Goal: Navigation & Orientation: Find specific page/section

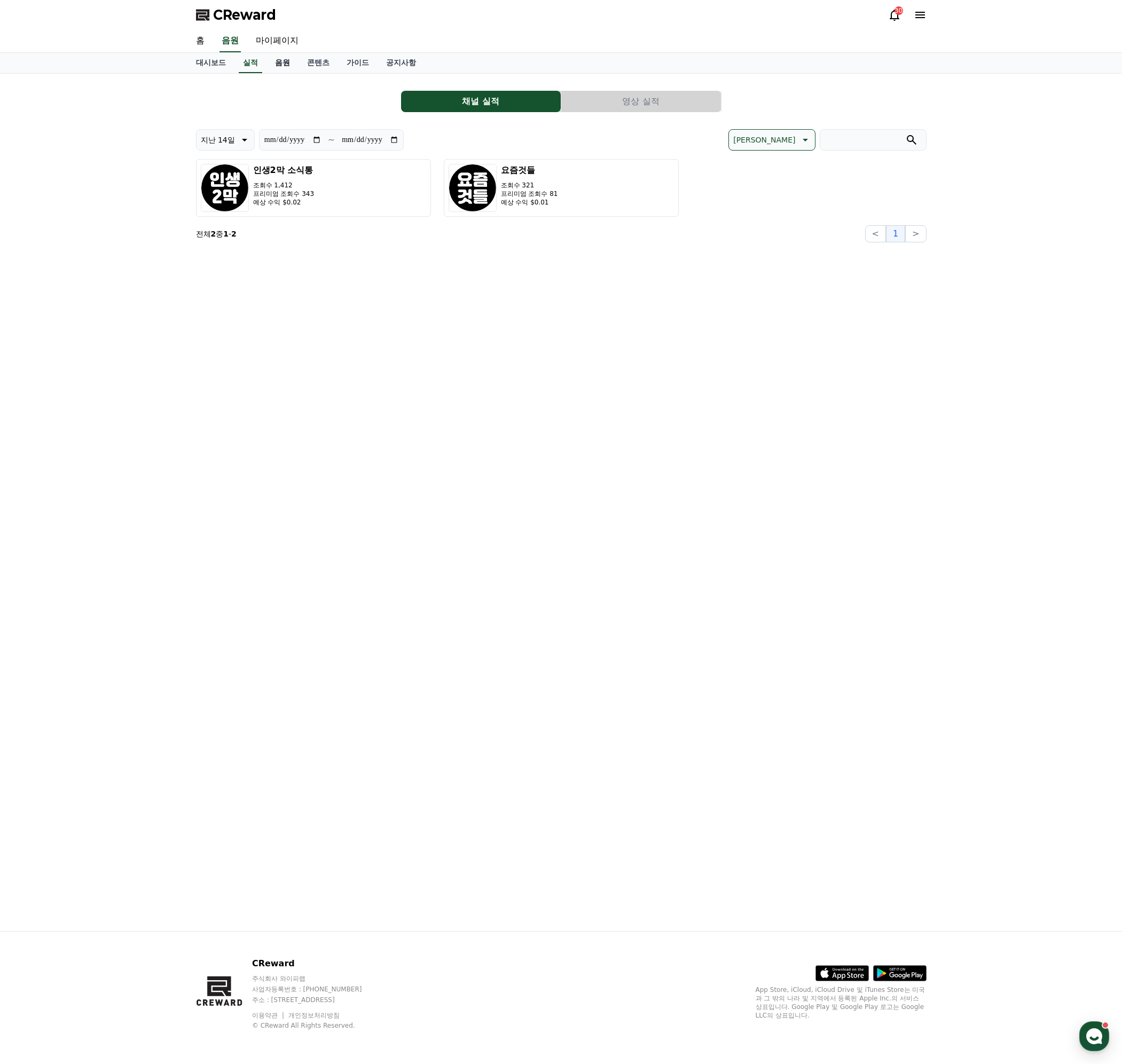
click at [281, 61] on link "음원" at bounding box center [282, 63] width 32 height 20
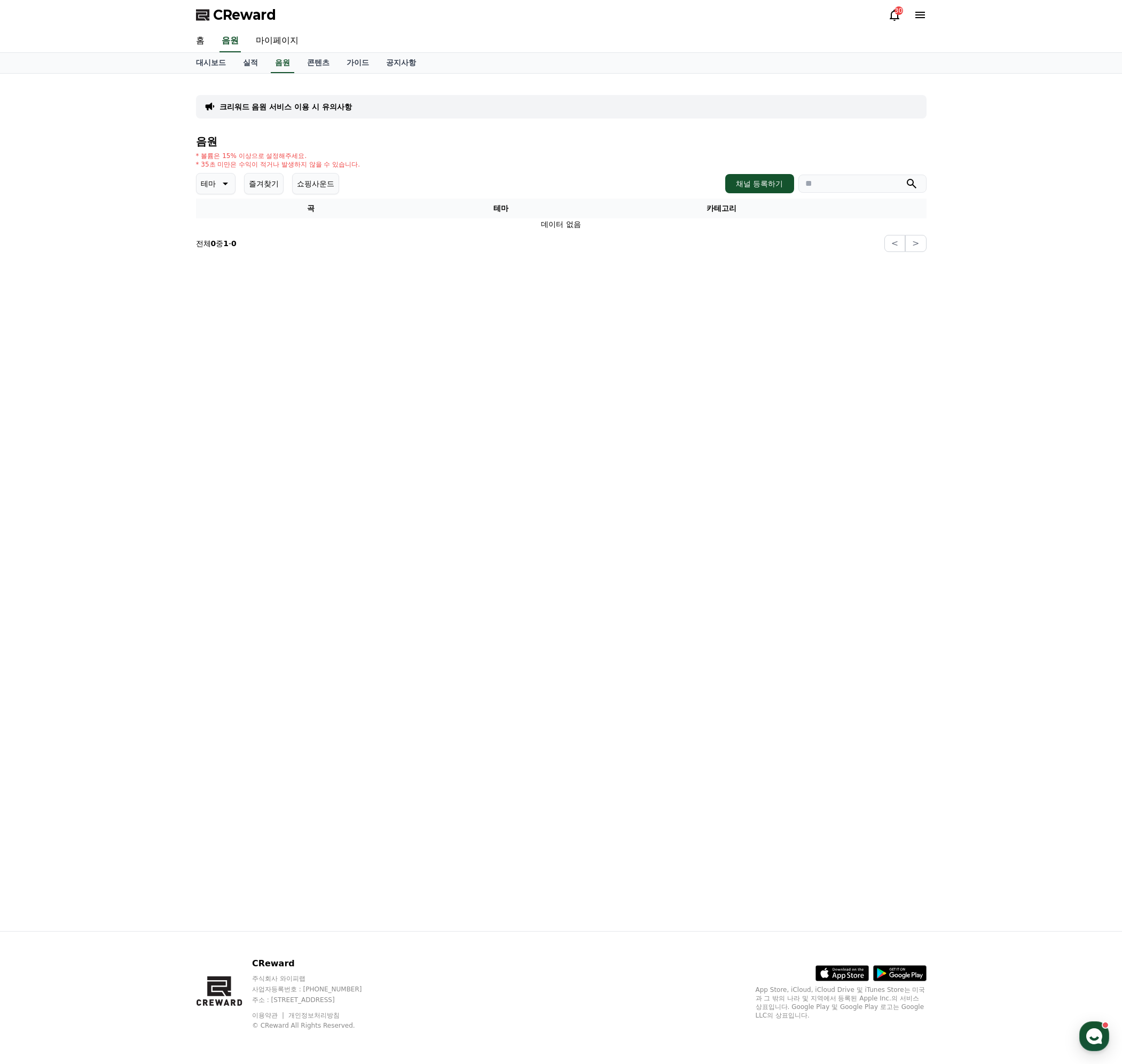
click at [213, 173] on button "테마" at bounding box center [216, 184] width 40 height 21
click at [222, 250] on button "분위기있는" at bounding box center [220, 250] width 46 height 24
click at [240, 187] on icon at bounding box center [247, 183] width 13 height 13
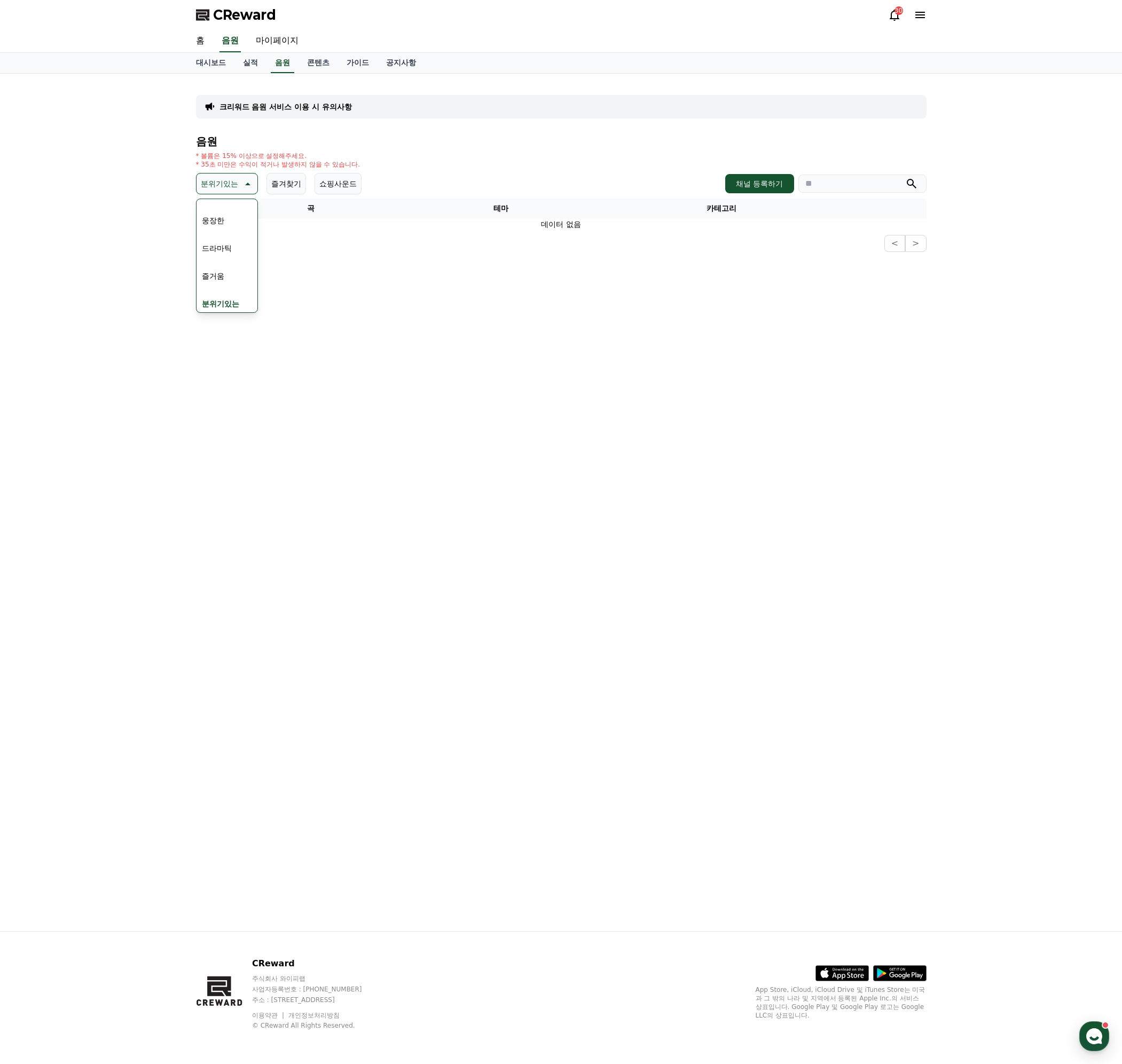
click at [227, 280] on button "즐거움" at bounding box center [213, 276] width 31 height 24
click at [228, 177] on button "즐거움" at bounding box center [219, 184] width 47 height 21
click at [222, 209] on div "전체 환상적인 호기심 어두운 밝은 통통튀는 신나는 반전 웅장한 드라마틱 즐거움 분위기있는 EDM 그루브 슬픈 잔잔한 귀여운 감동적인 긴장되는 …" at bounding box center [220, 475] width 46 height 551
click at [206, 212] on button "전체" at bounding box center [209, 212] width 24 height 24
click at [819, 319] on div "크리워드 음원 서비스 이용 시 유의사항 음원 * 볼륨은 15% 이상으로 설정해주세요. * 35초 미만은 수익이 적거나 발생하지 않을 수 있습니…" at bounding box center [561, 502] width 748 height 857
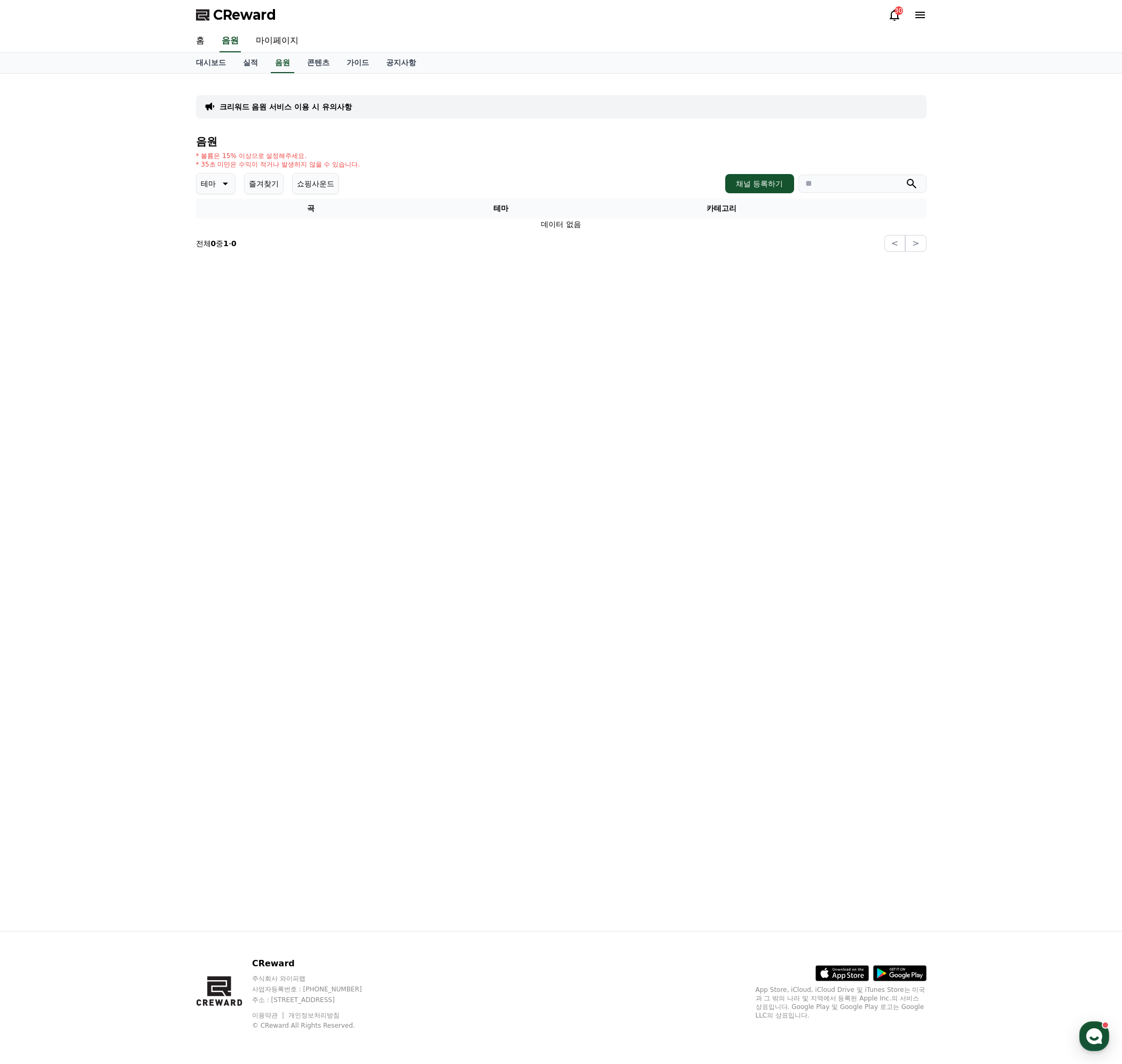
click at [301, 106] on p "크리워드 음원 서비스 이용 시 유의사항" at bounding box center [286, 106] width 132 height 11
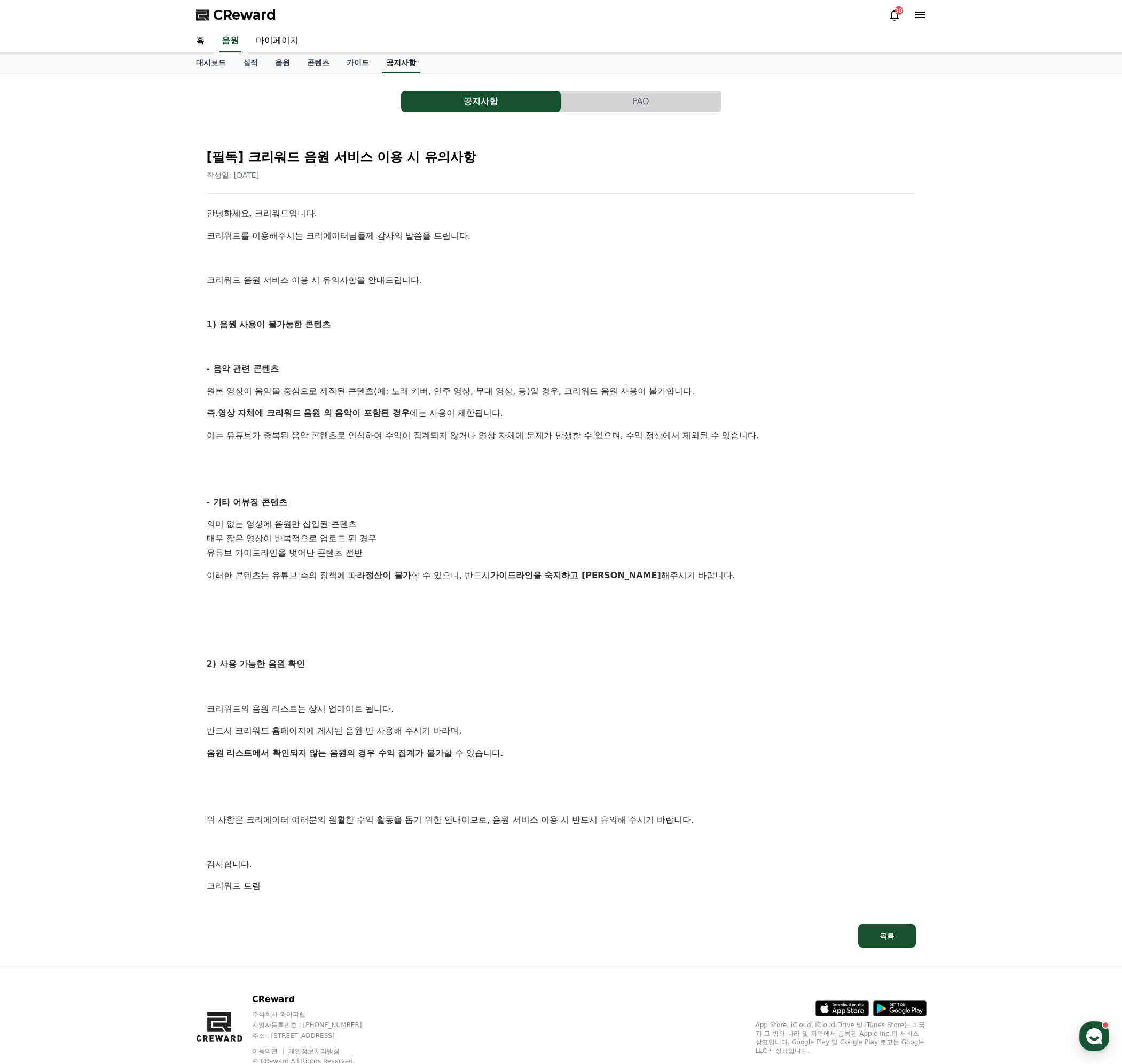
click at [393, 57] on link "공지사항" at bounding box center [401, 63] width 38 height 20
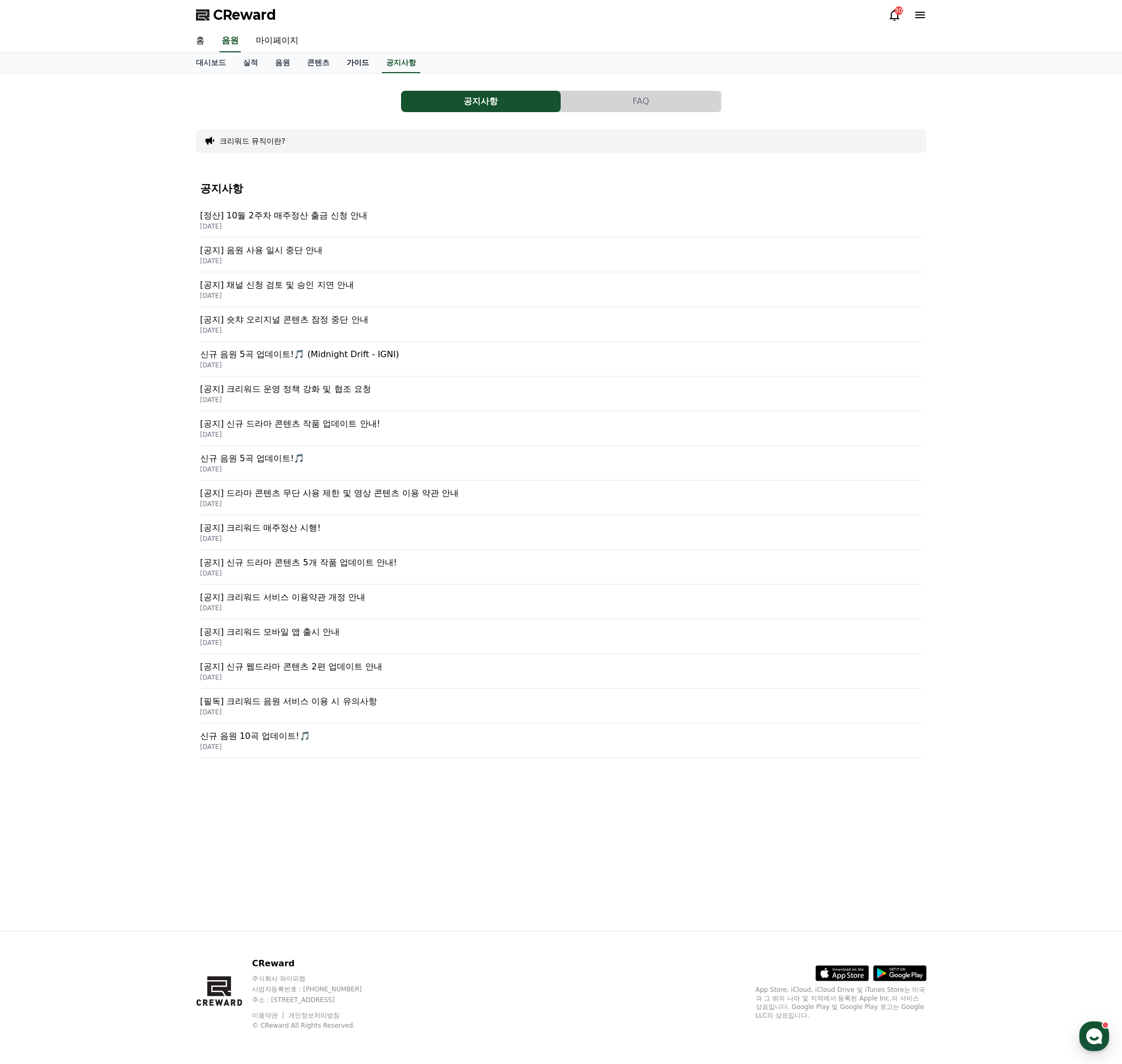
click at [344, 60] on link "가이드" at bounding box center [358, 63] width 40 height 20
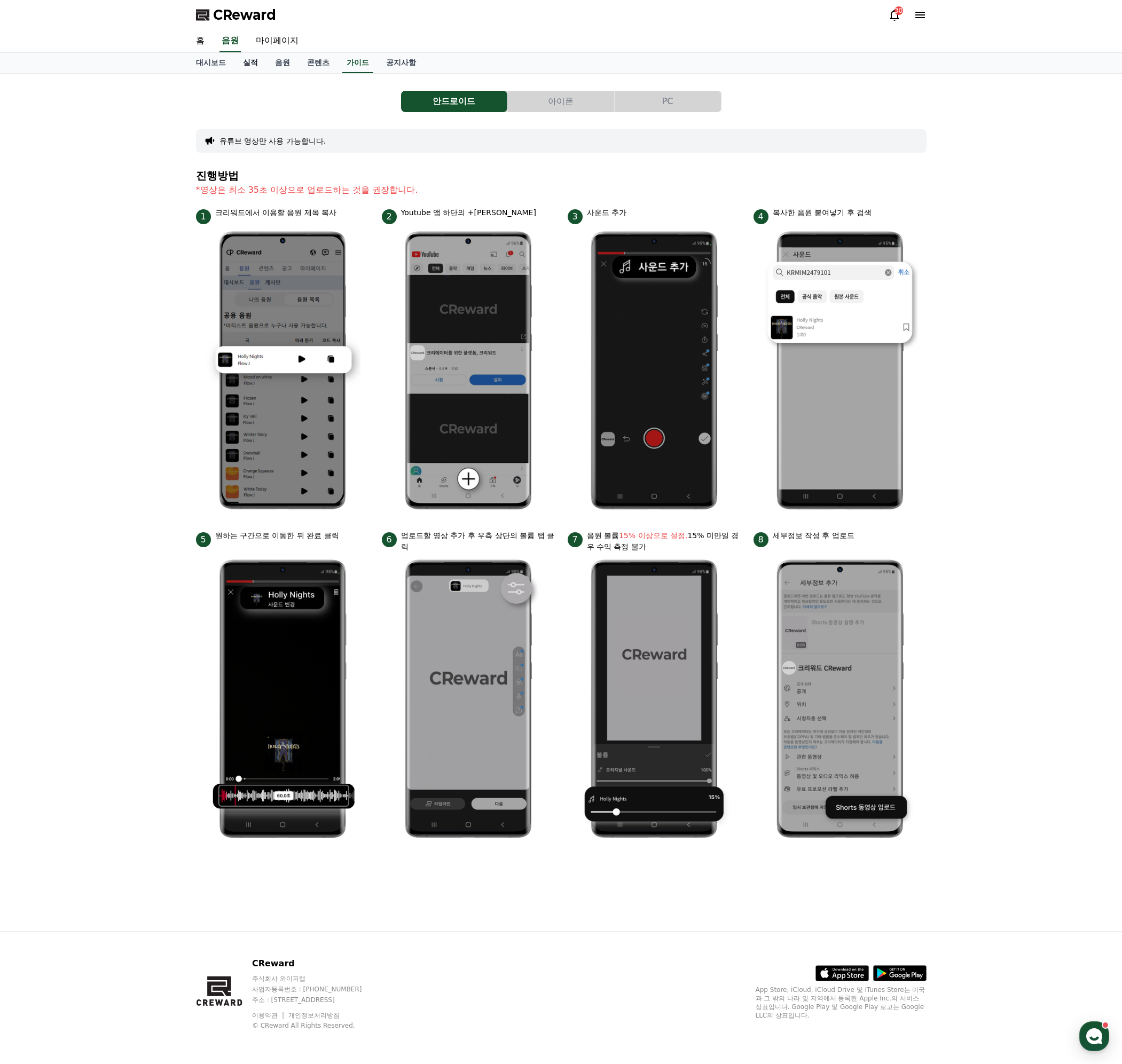
click at [247, 63] on link "실적" at bounding box center [250, 63] width 32 height 20
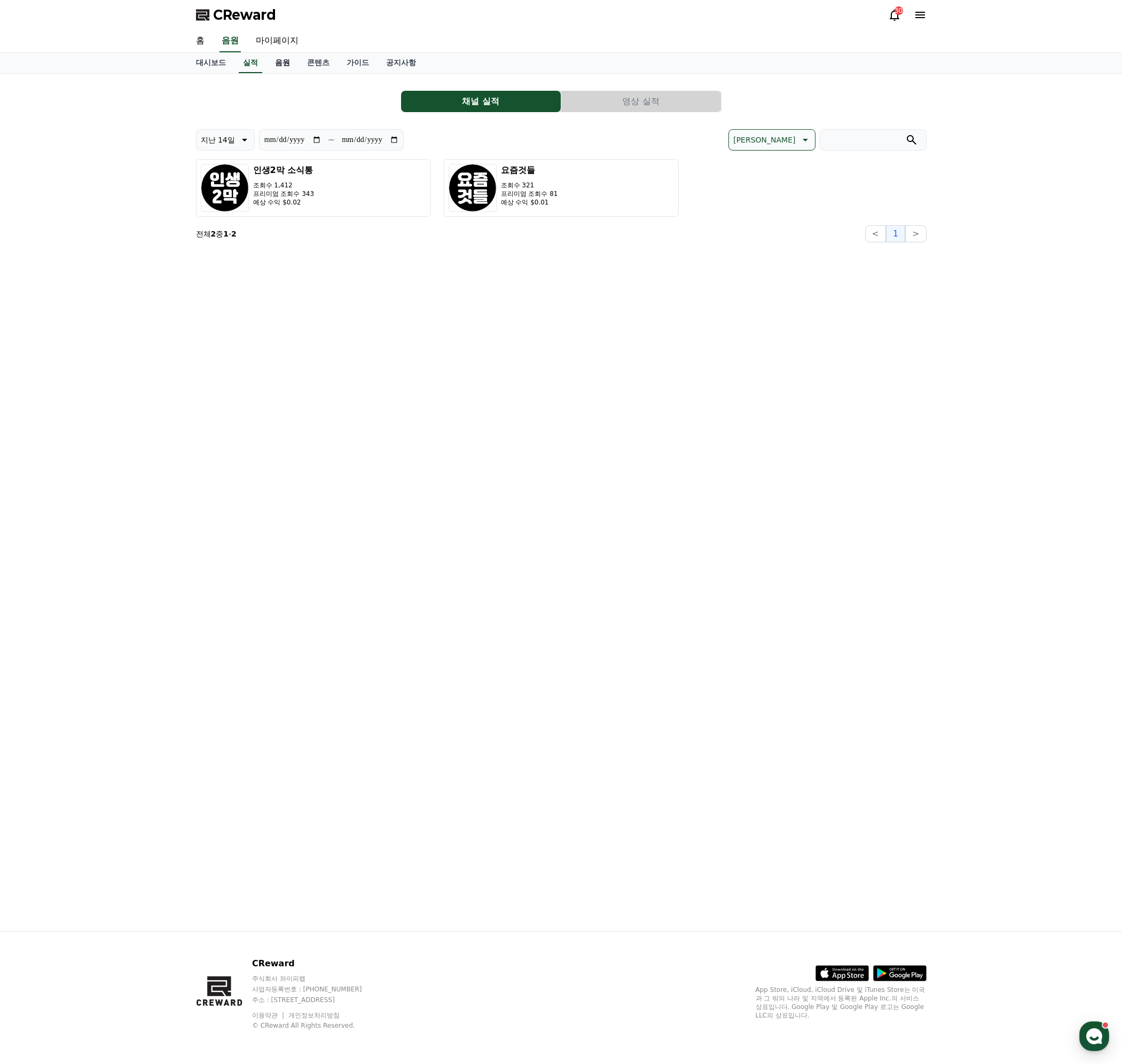
click at [274, 63] on link "음원" at bounding box center [282, 63] width 32 height 20
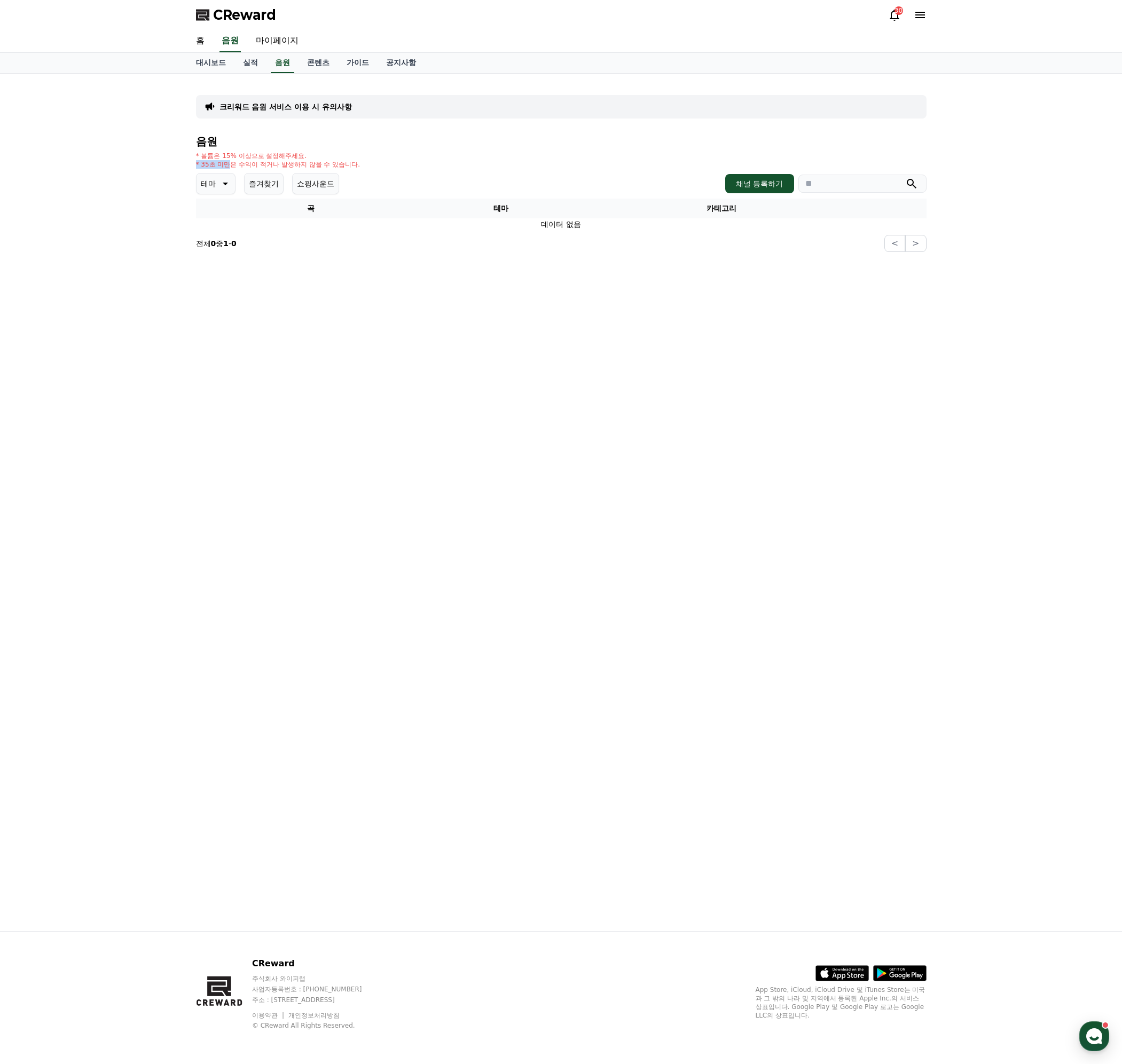
drag, startPoint x: 327, startPoint y: 158, endPoint x: 344, endPoint y: 158, distance: 17.0
click at [344, 158] on div "* 볼륨은 15% 이상으로 설정해주세요. * 35초 미만은 수익이 적거나 발생하지 않을 수 있습니다." at bounding box center [278, 160] width 165 height 17
drag, startPoint x: 423, startPoint y: 192, endPoint x: 411, endPoint y: 194, distance: 12.2
click at [419, 193] on div "테마 즐겨찾기 쇼핑사운드 채널 등록하기" at bounding box center [562, 184] width 731 height 21
click at [326, 187] on button "쇼핑사운드" at bounding box center [315, 184] width 47 height 21
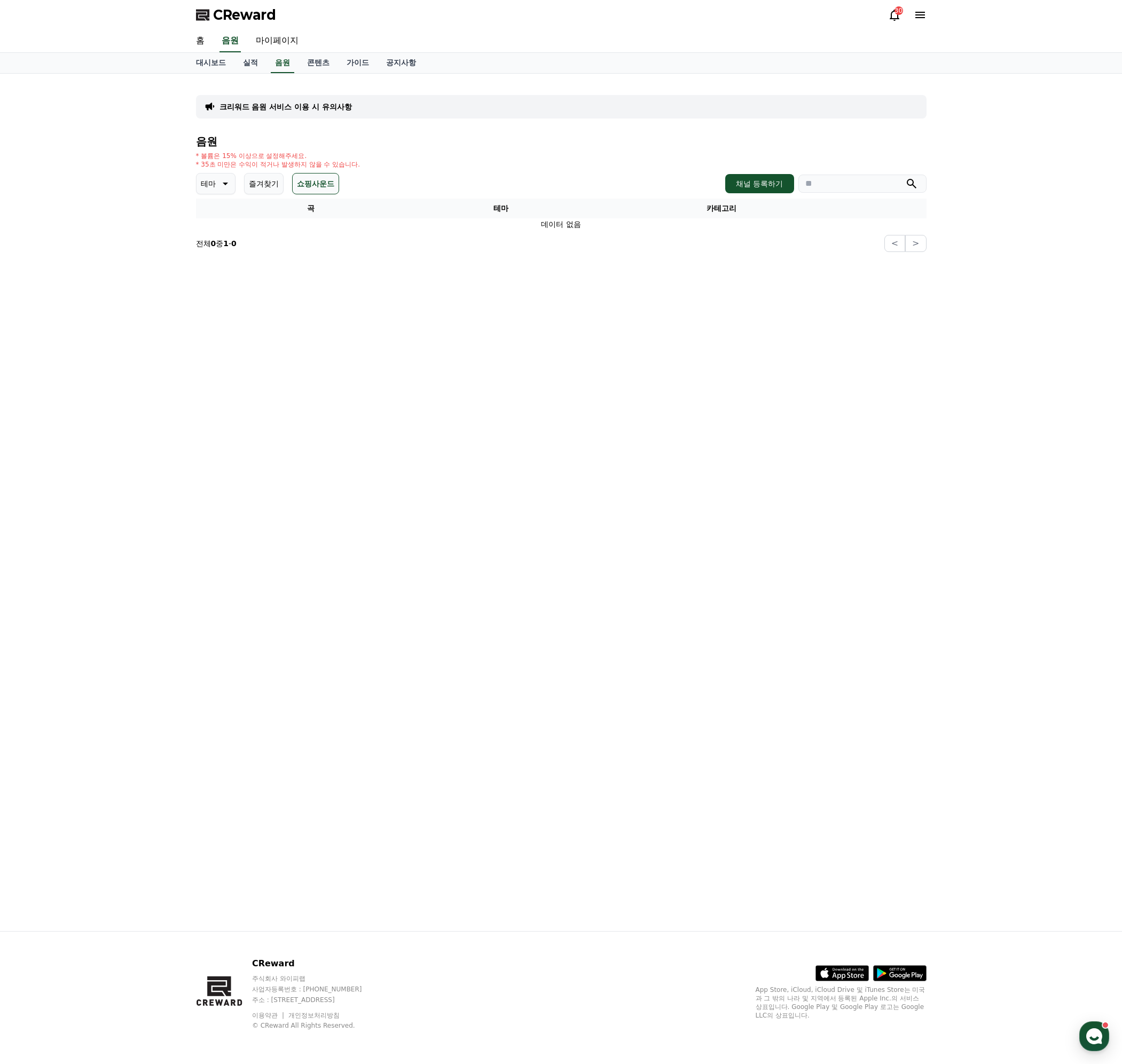
click at [221, 187] on icon at bounding box center [224, 183] width 13 height 13
click at [220, 210] on button "전체" at bounding box center [209, 212] width 24 height 24
click at [273, 183] on button "즐겨찾기" at bounding box center [264, 184] width 40 height 21
click at [316, 179] on button "쇼핑사운드" at bounding box center [315, 184] width 47 height 21
click at [211, 179] on p "테마" at bounding box center [208, 184] width 15 height 15
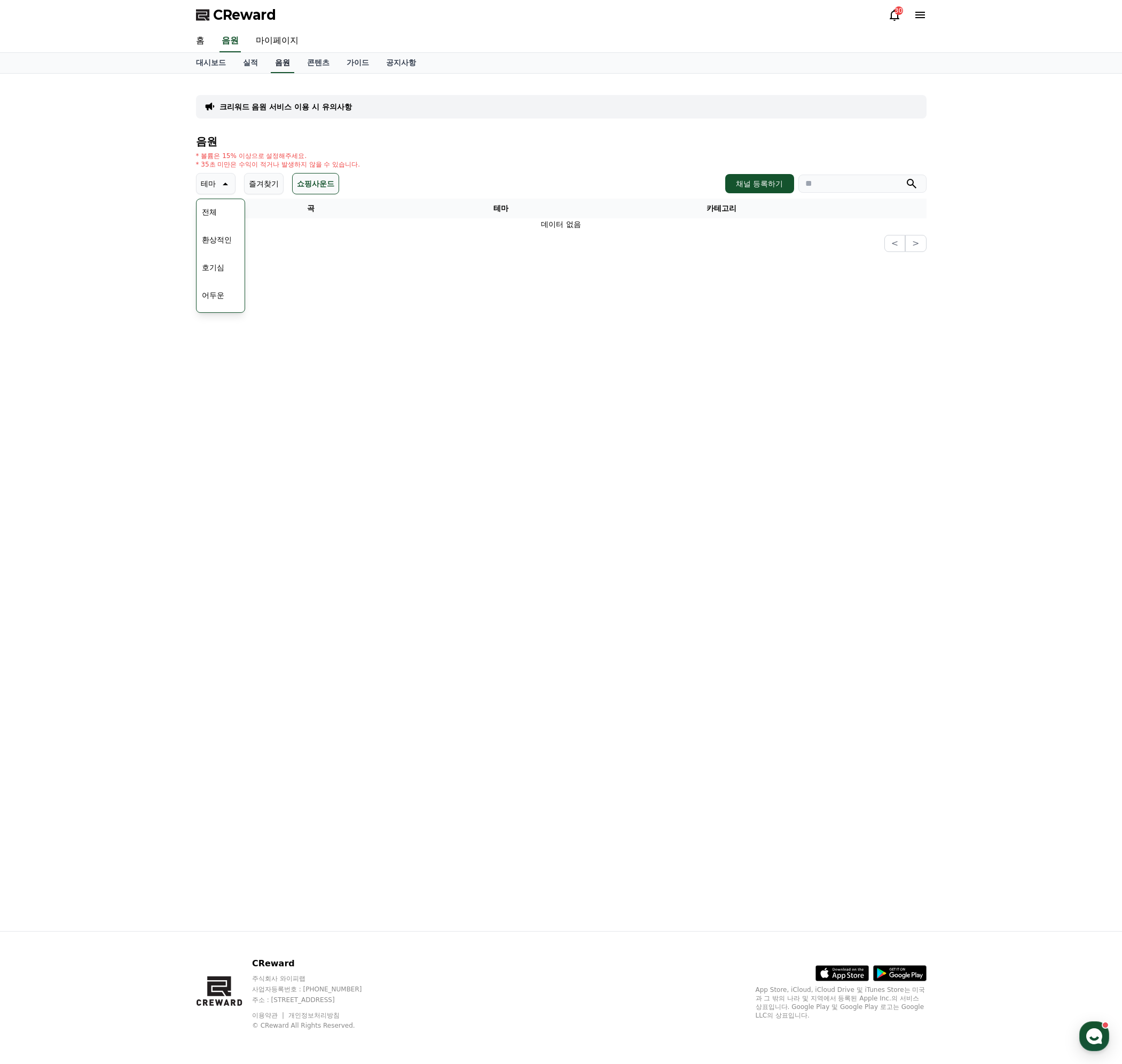
click at [280, 61] on link "음원" at bounding box center [283, 63] width 24 height 20
click at [192, 45] on link "홈" at bounding box center [200, 41] width 25 height 23
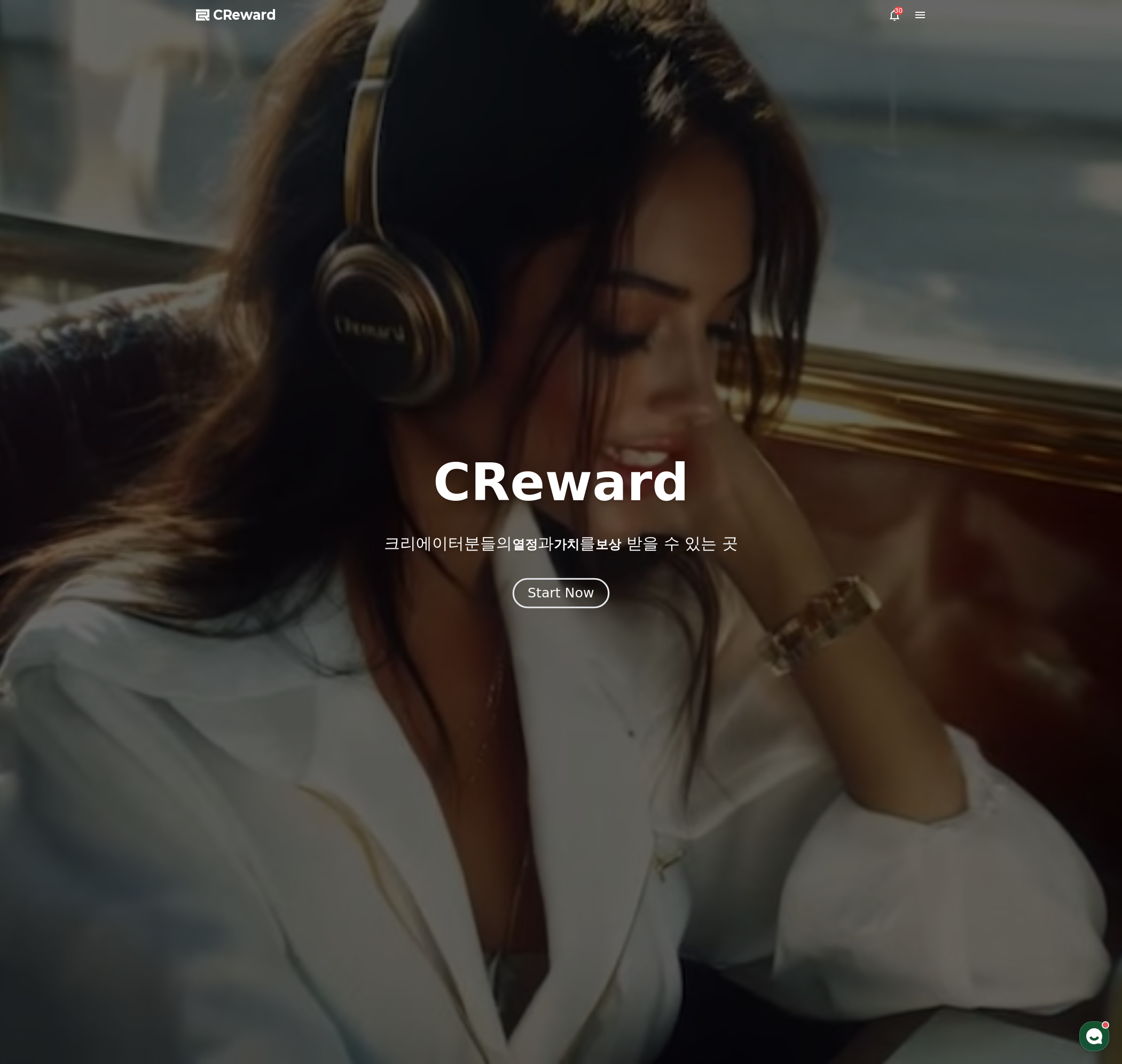
click at [531, 586] on button "Start Now" at bounding box center [560, 593] width 97 height 31
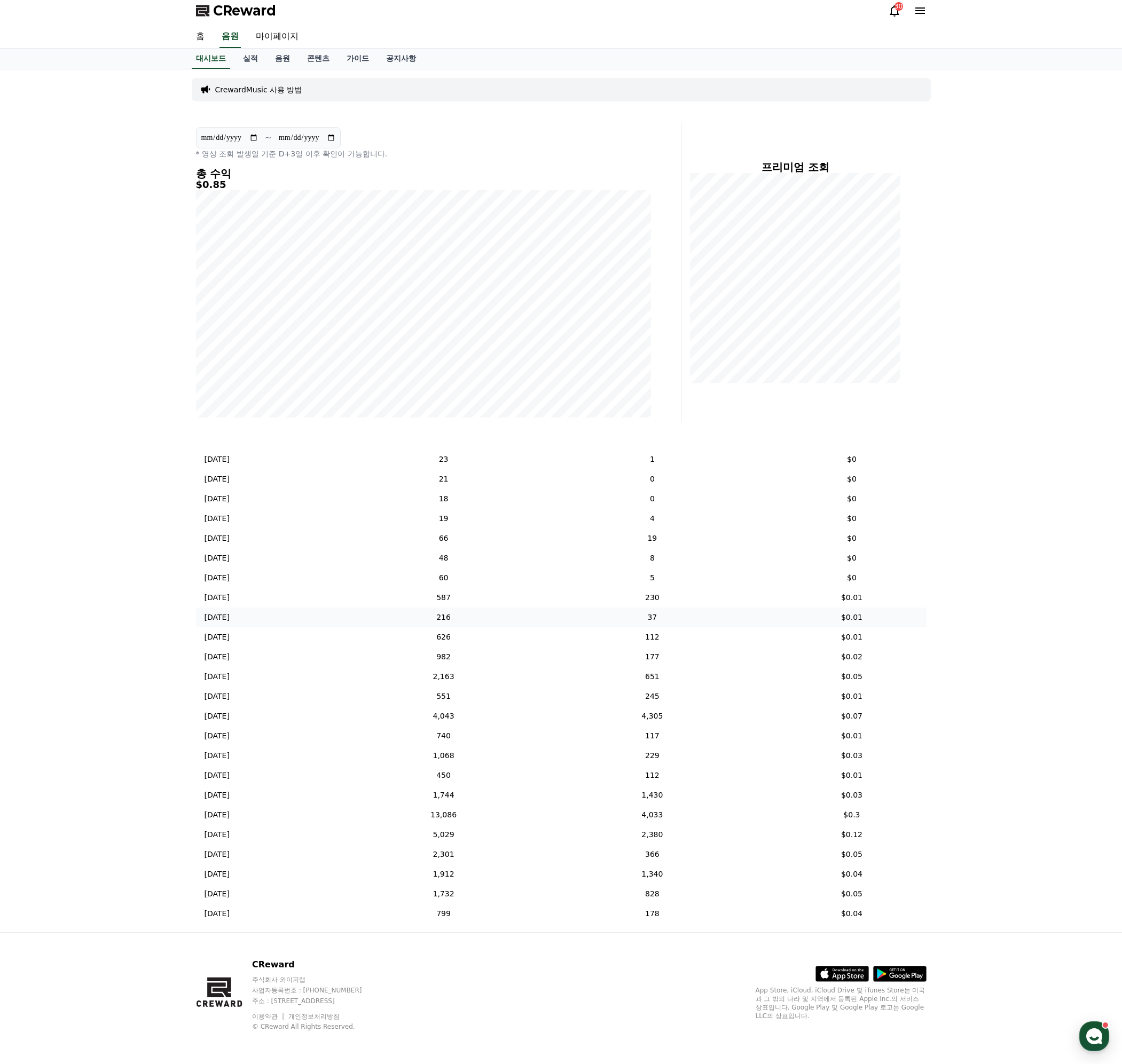
scroll to position [5, 0]
click at [258, 85] on p "CrewardMusic 사용 방법" at bounding box center [259, 88] width 87 height 11
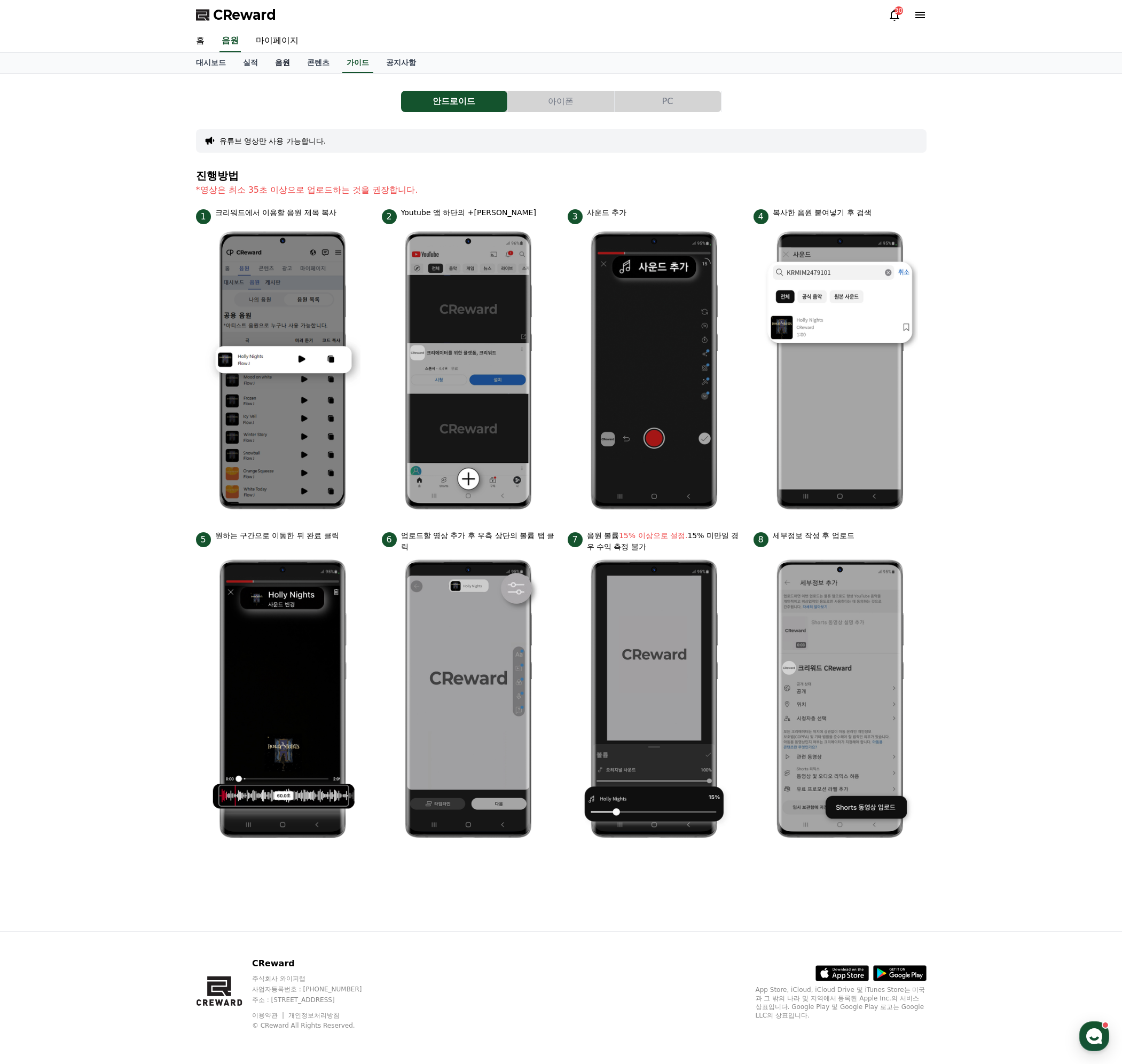
click at [281, 67] on link "음원" at bounding box center [282, 63] width 32 height 20
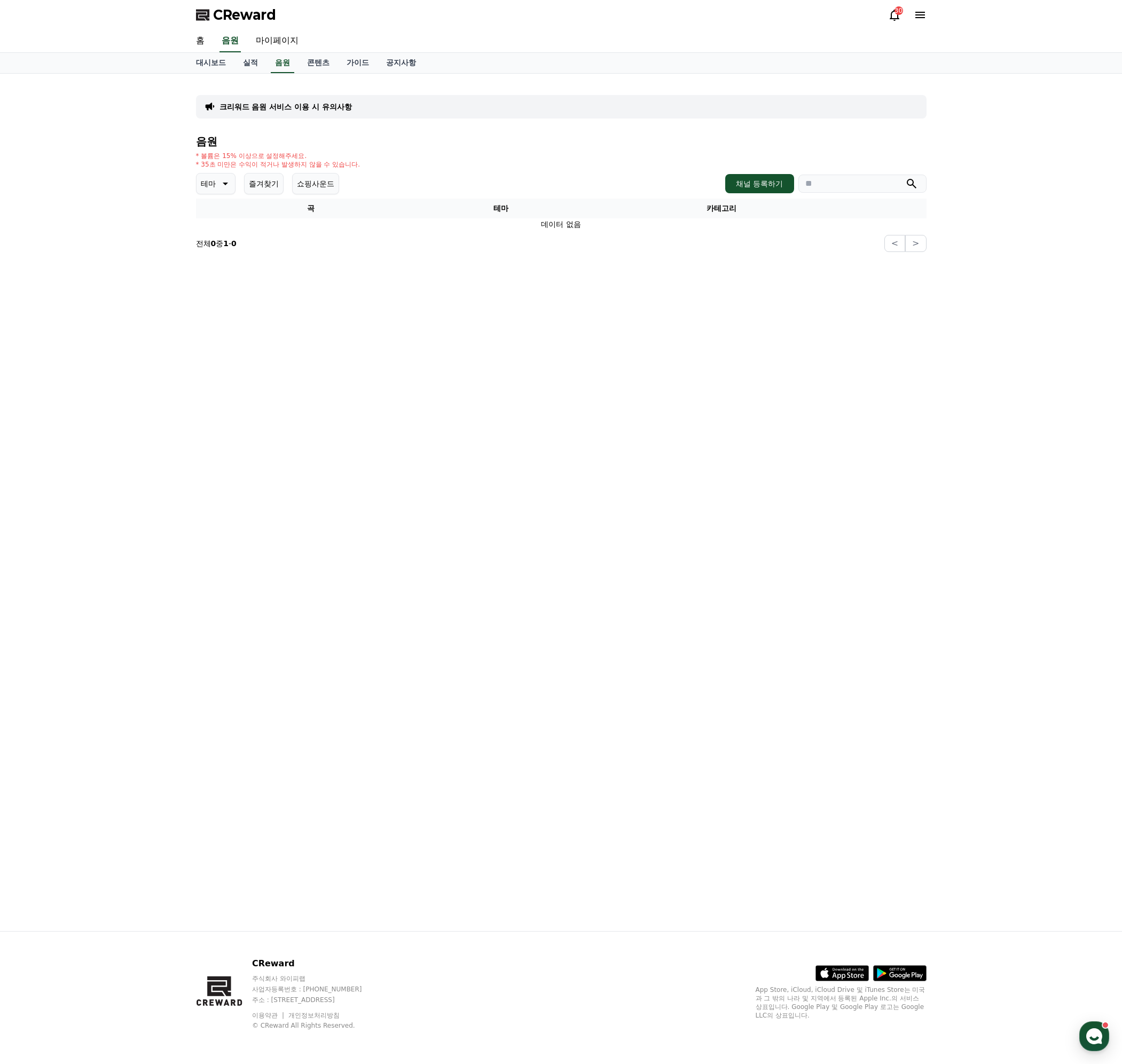
click at [478, 332] on div "크리워드 음원 서비스 이용 시 유의사항 음원 * 볼륨은 15% 이상으로 설정해주세요. * 35초 미만은 수익이 적거나 발생하지 않을 수 있습니…" at bounding box center [561, 502] width 748 height 857
drag, startPoint x: 476, startPoint y: 332, endPoint x: 509, endPoint y: 244, distance: 94.0
click at [476, 330] on div "크리워드 음원 서비스 이용 시 유의사항 음원 * 볼륨은 15% 이상으로 설정해주세요. * 35초 미만은 수익이 적거나 발생하지 않을 수 있습니…" at bounding box center [561, 502] width 748 height 857
click at [909, 184] on icon "submit" at bounding box center [911, 183] width 13 height 13
click at [280, 39] on link "마이페이지" at bounding box center [277, 41] width 60 height 23
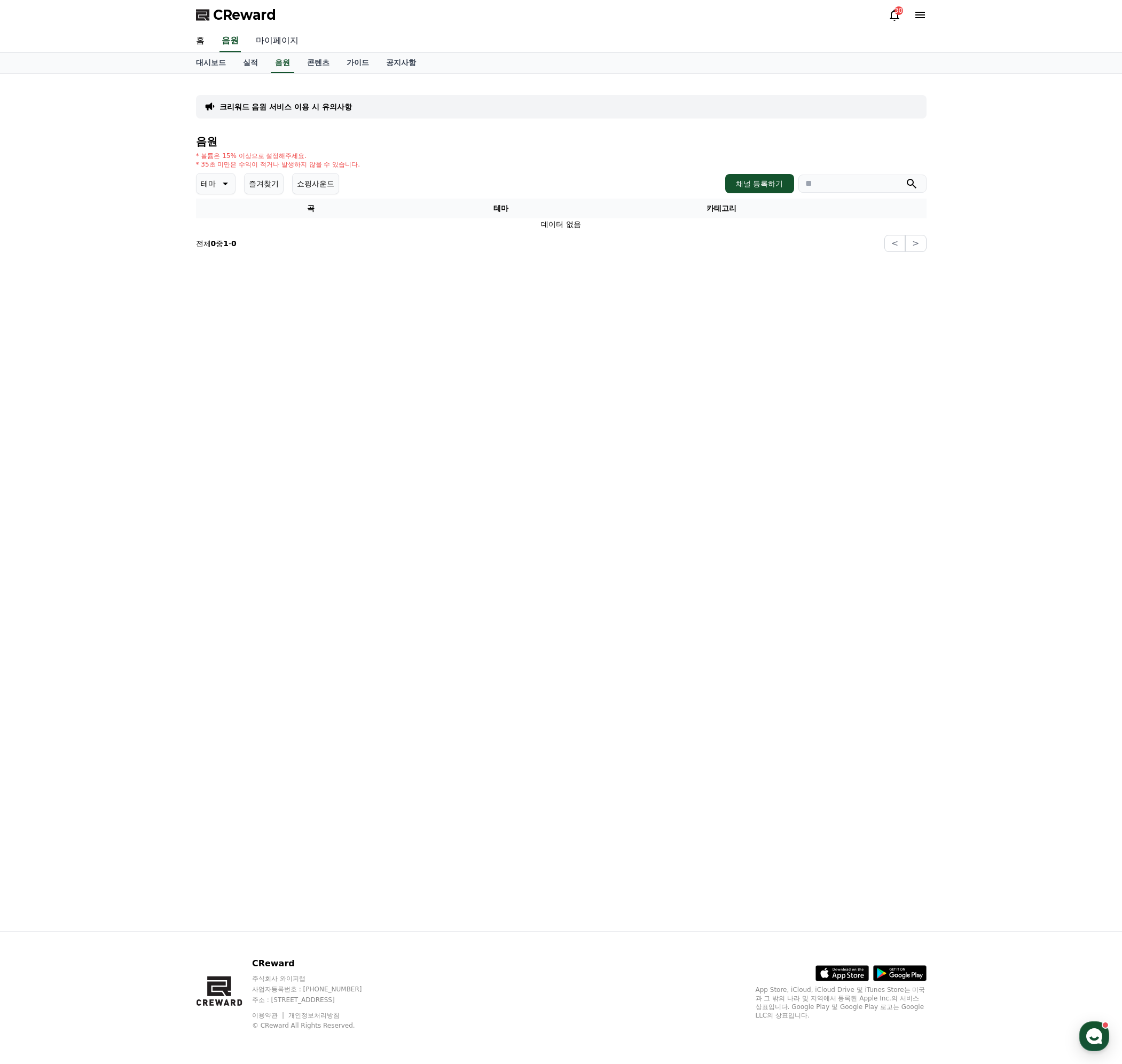
select select "**********"
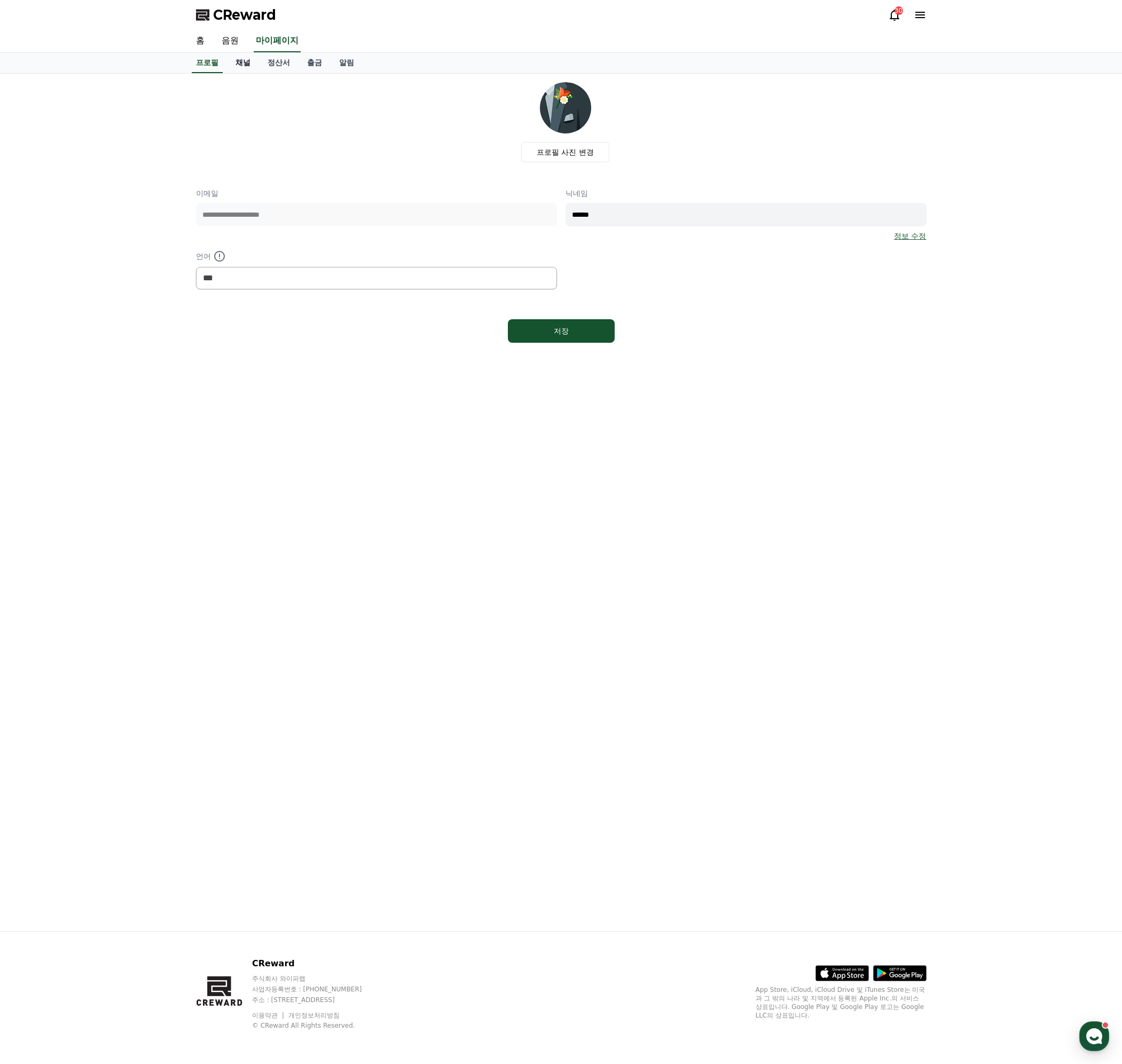
click at [248, 66] on link "채널" at bounding box center [243, 63] width 32 height 20
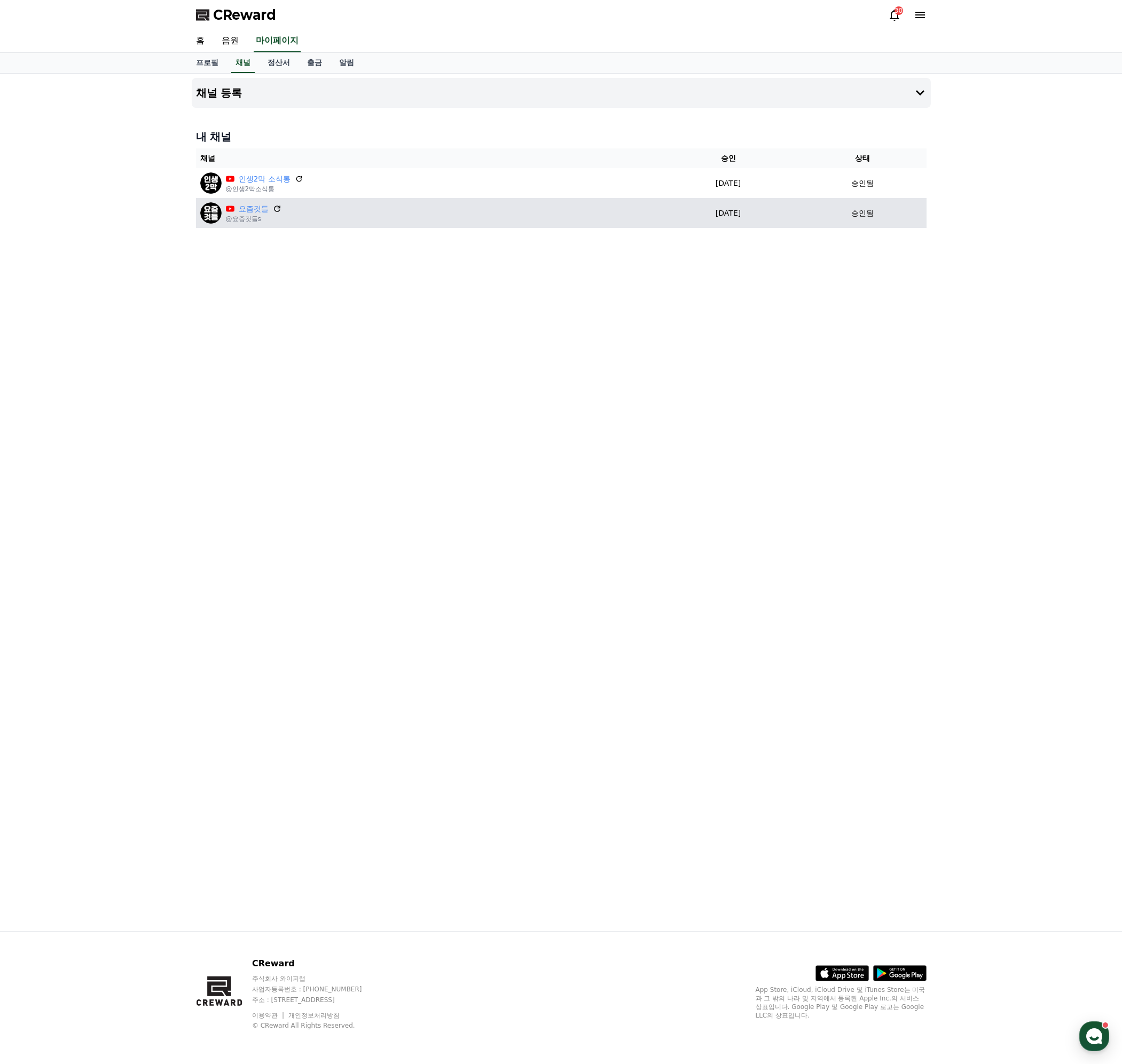
click at [273, 210] on icon at bounding box center [277, 209] width 10 height 10
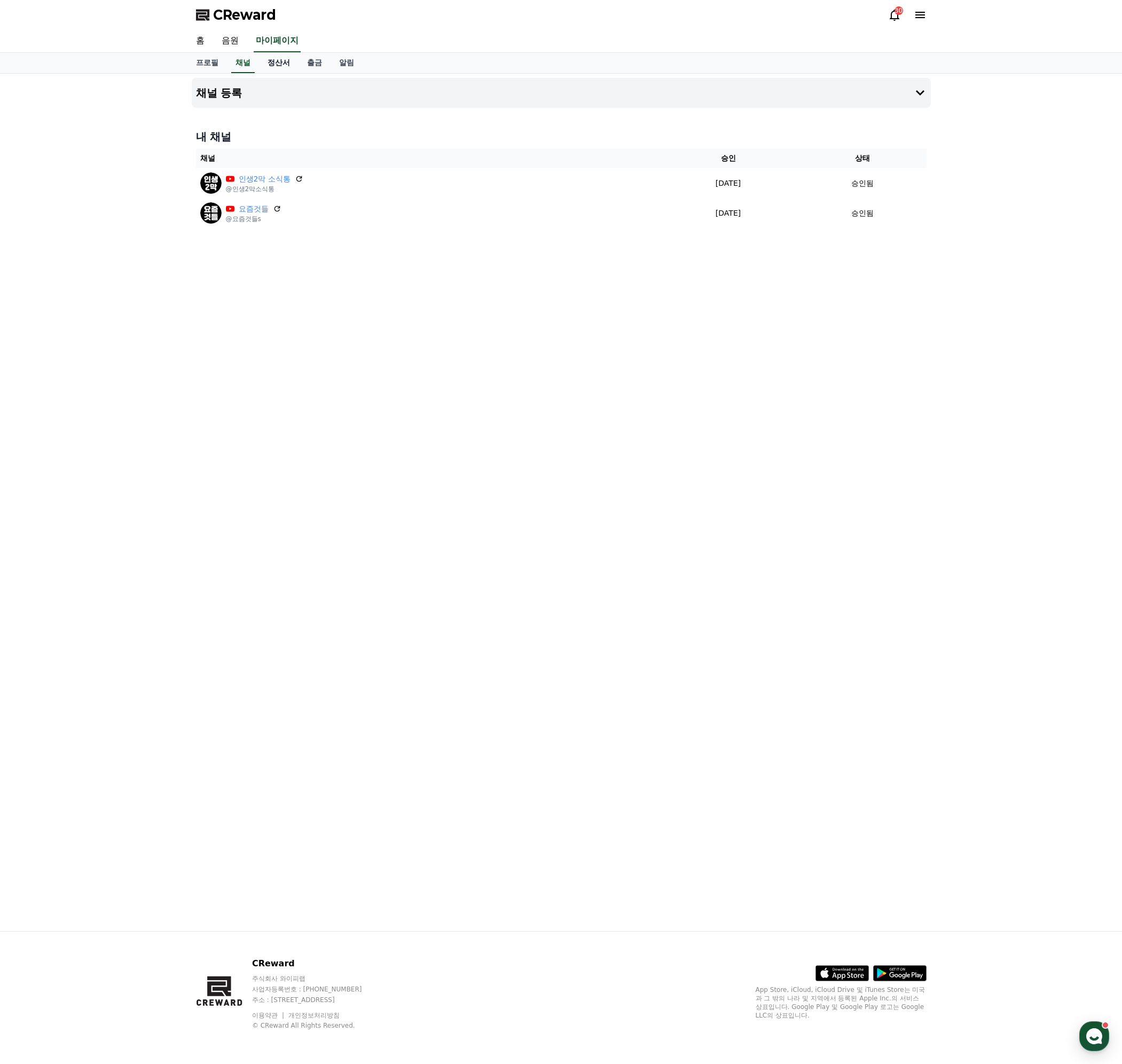
click at [270, 64] on link "정산서" at bounding box center [279, 63] width 40 height 20
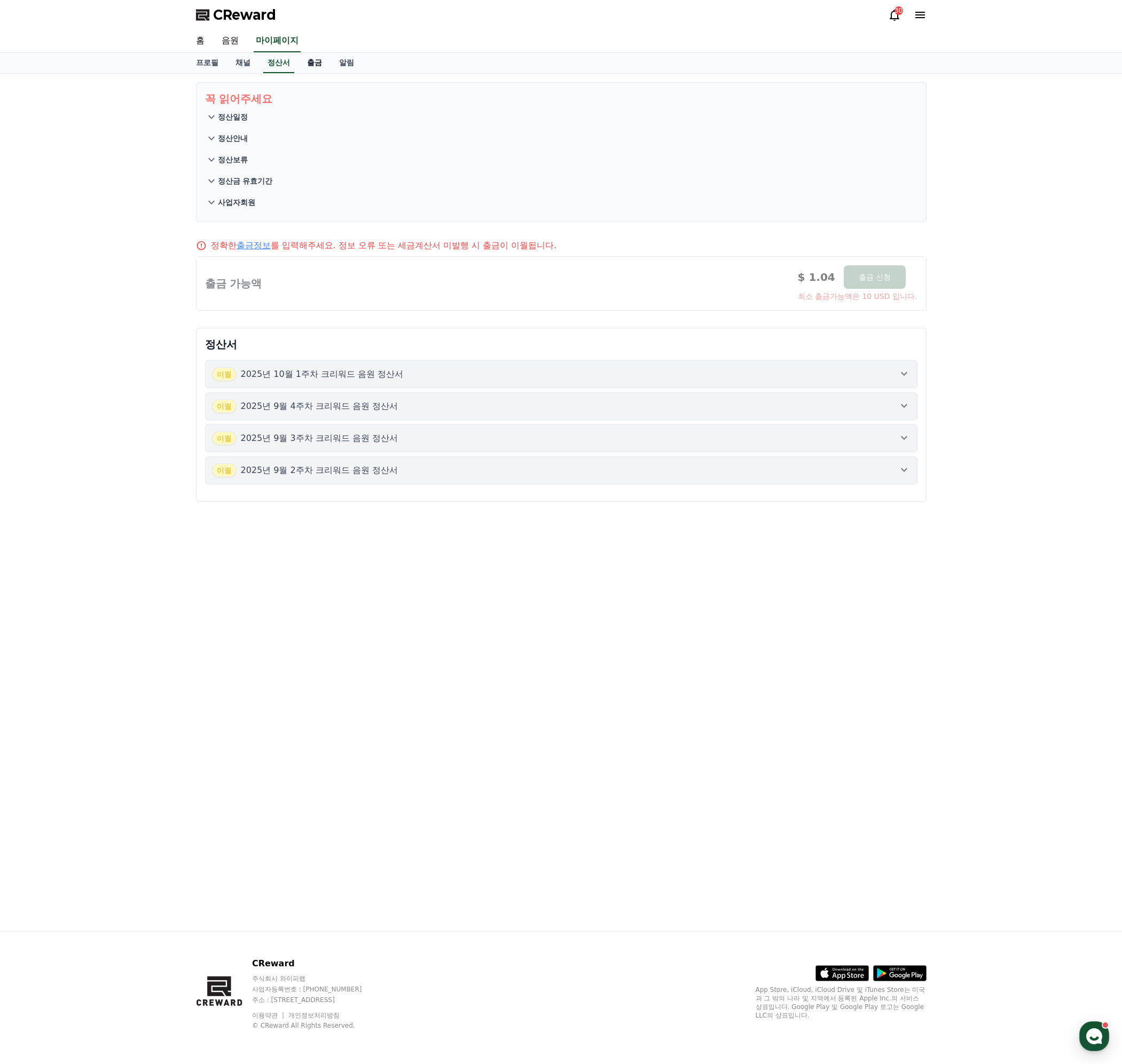
click at [325, 63] on link "출금" at bounding box center [314, 63] width 32 height 20
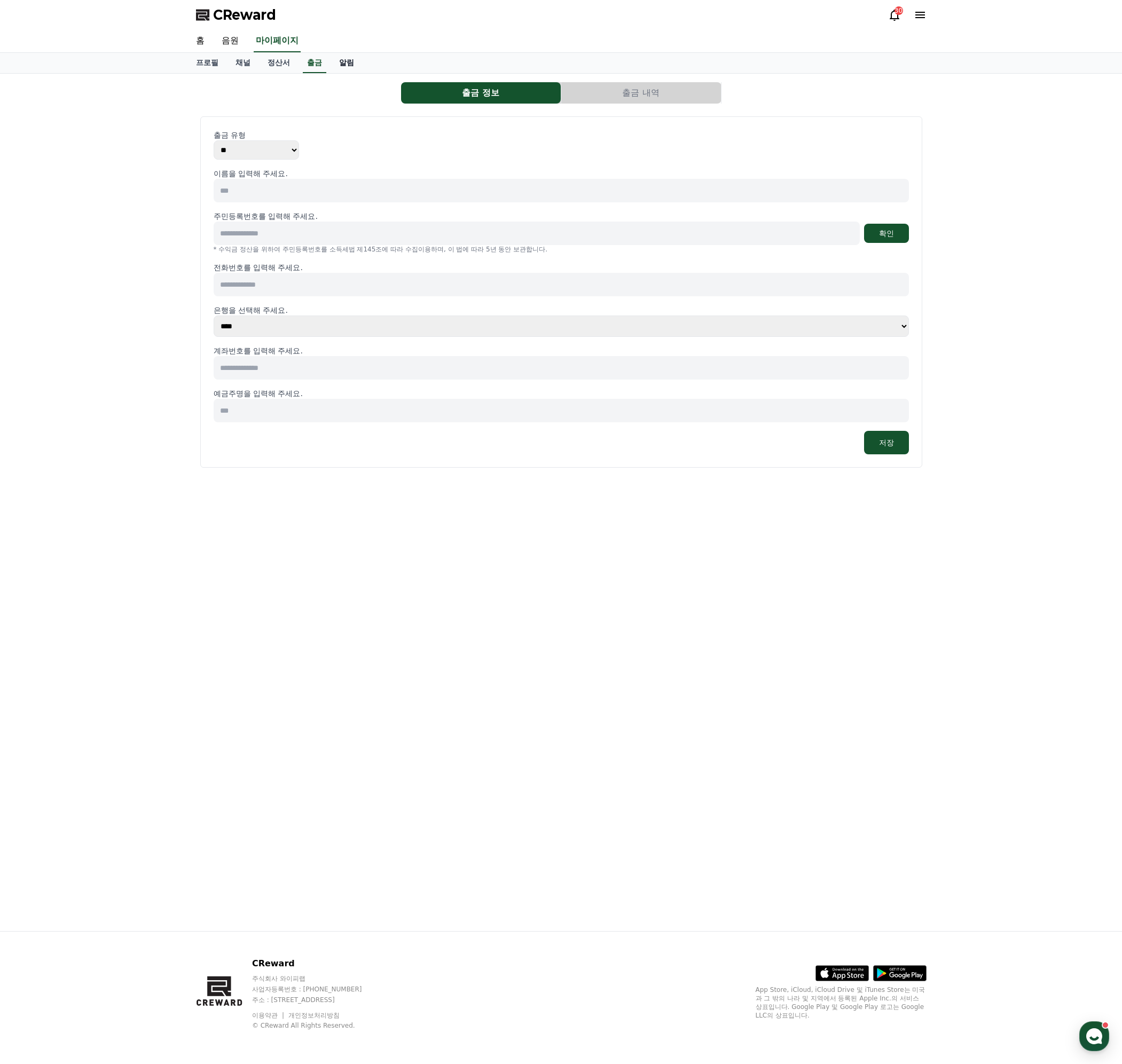
click at [351, 62] on link "알림" at bounding box center [346, 63] width 32 height 20
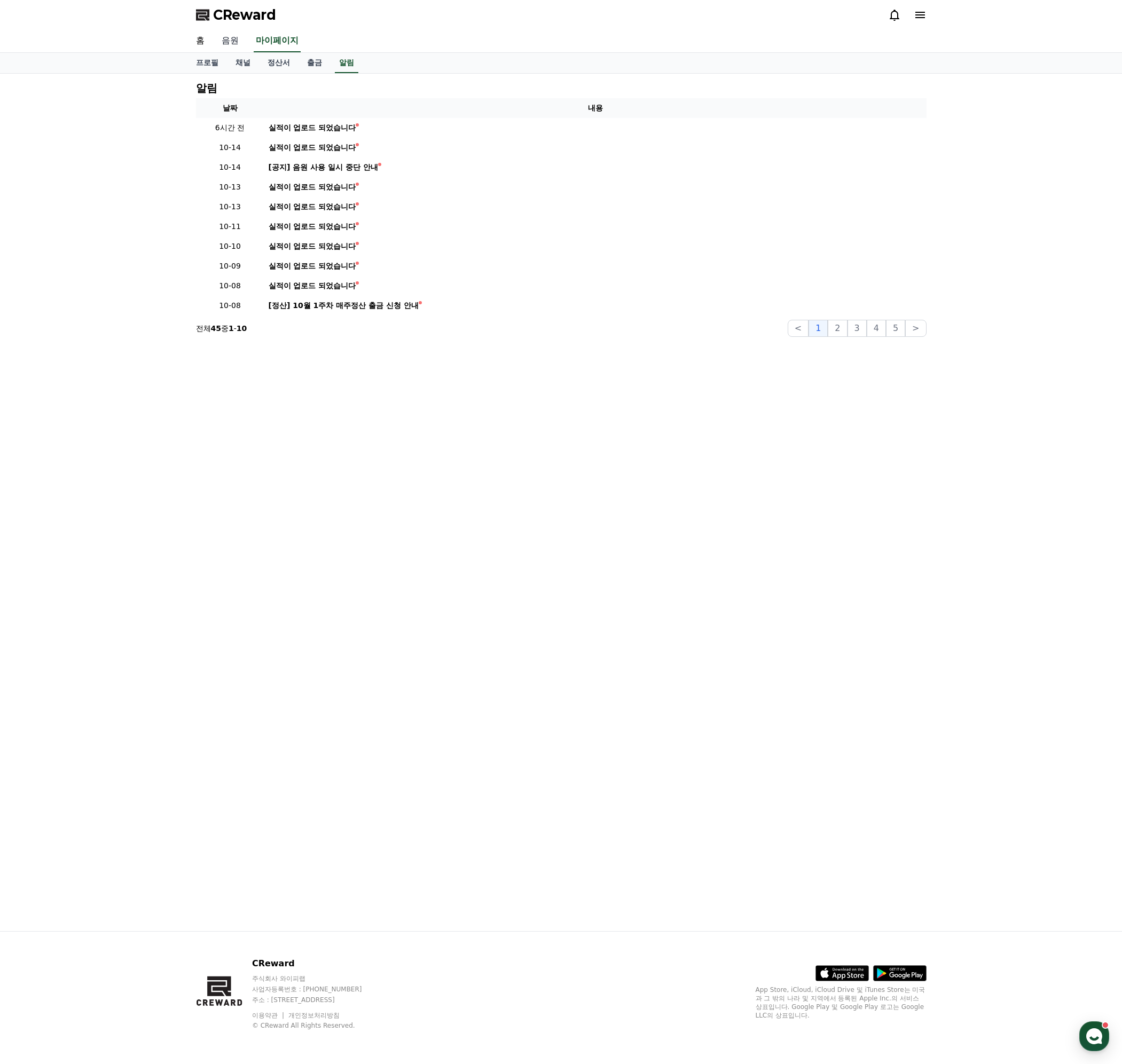
click at [228, 40] on link "음원" at bounding box center [230, 41] width 34 height 23
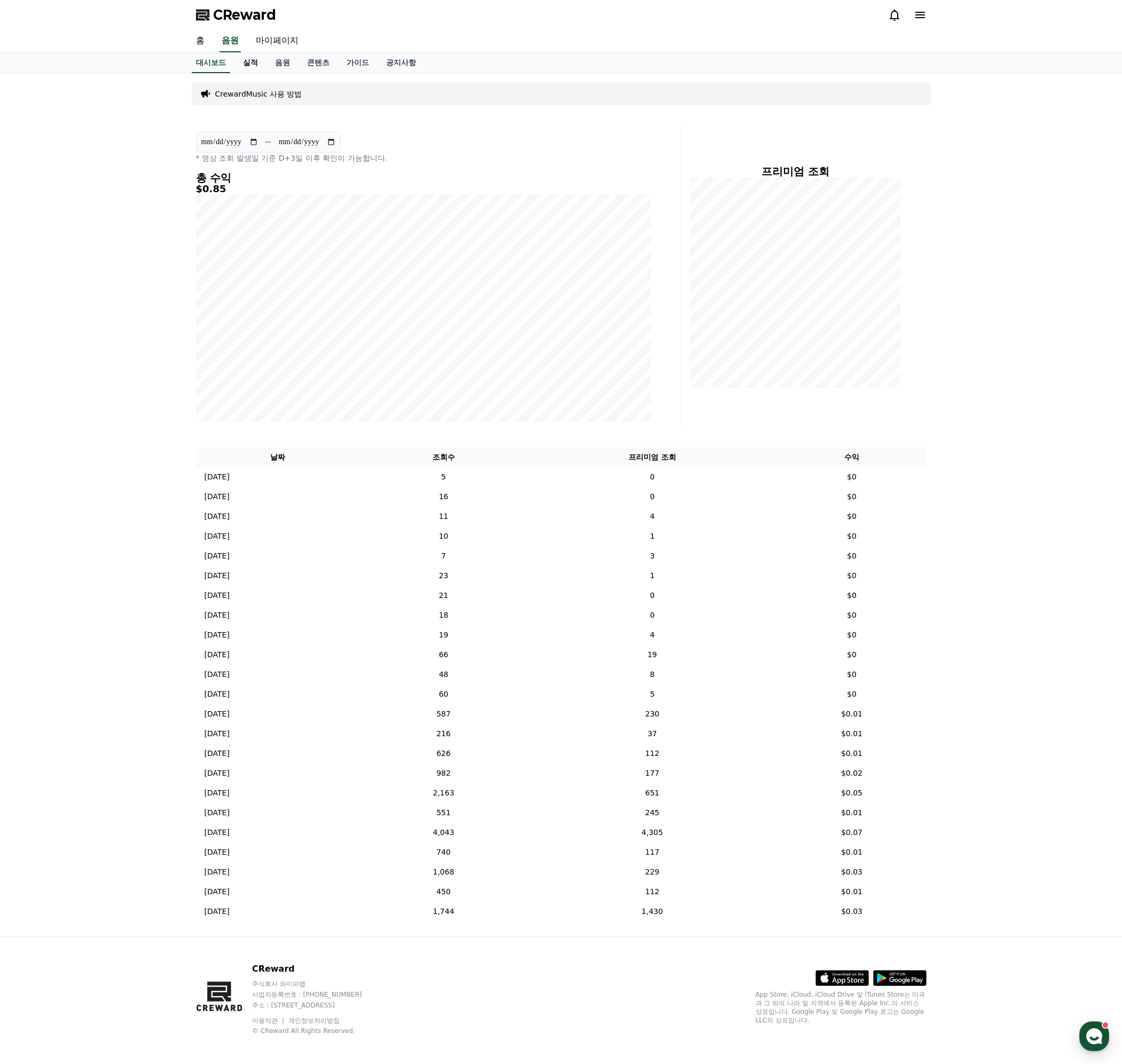
click at [254, 64] on link "실적" at bounding box center [250, 63] width 32 height 20
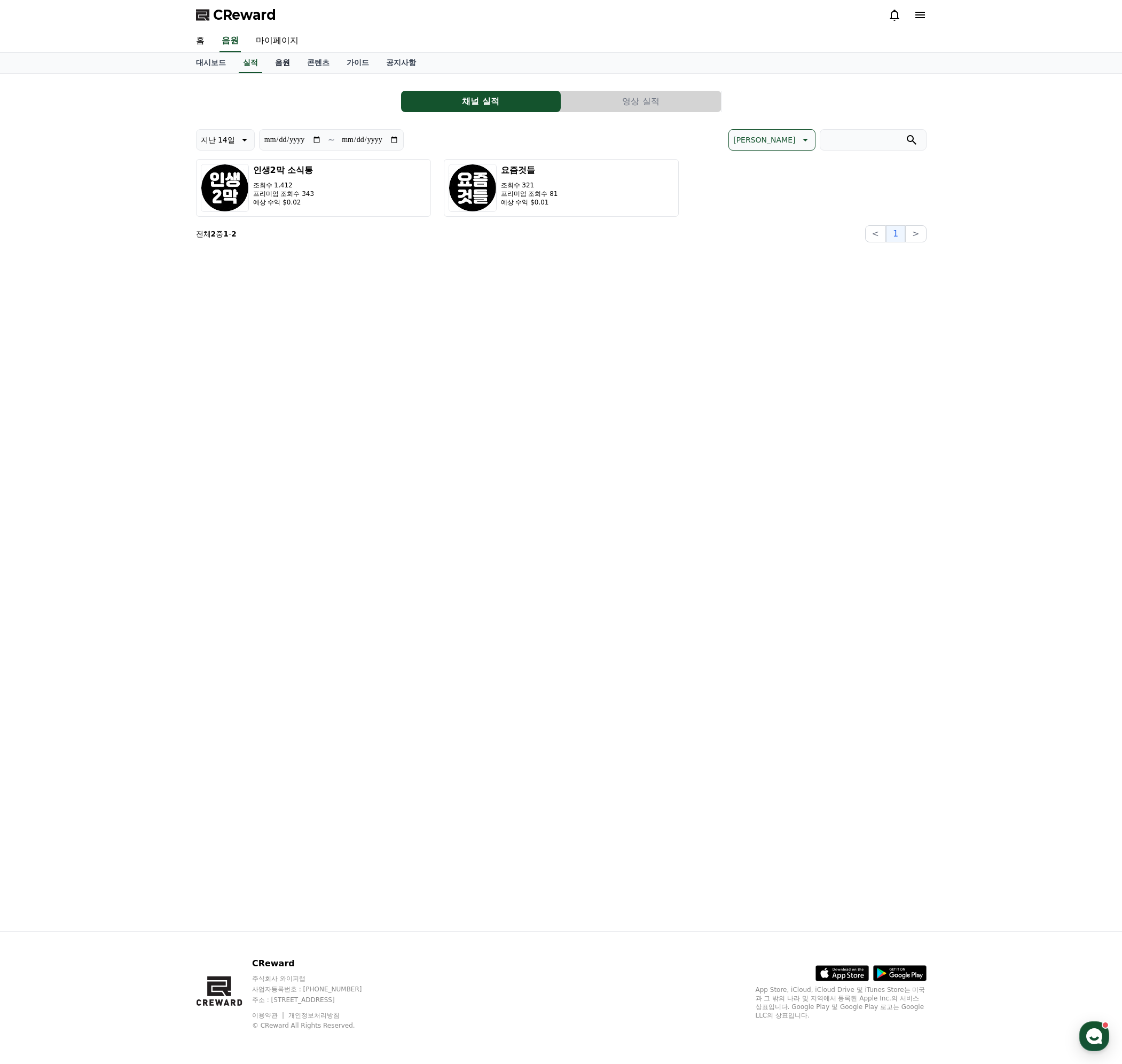
click at [278, 64] on link "음원" at bounding box center [282, 63] width 32 height 20
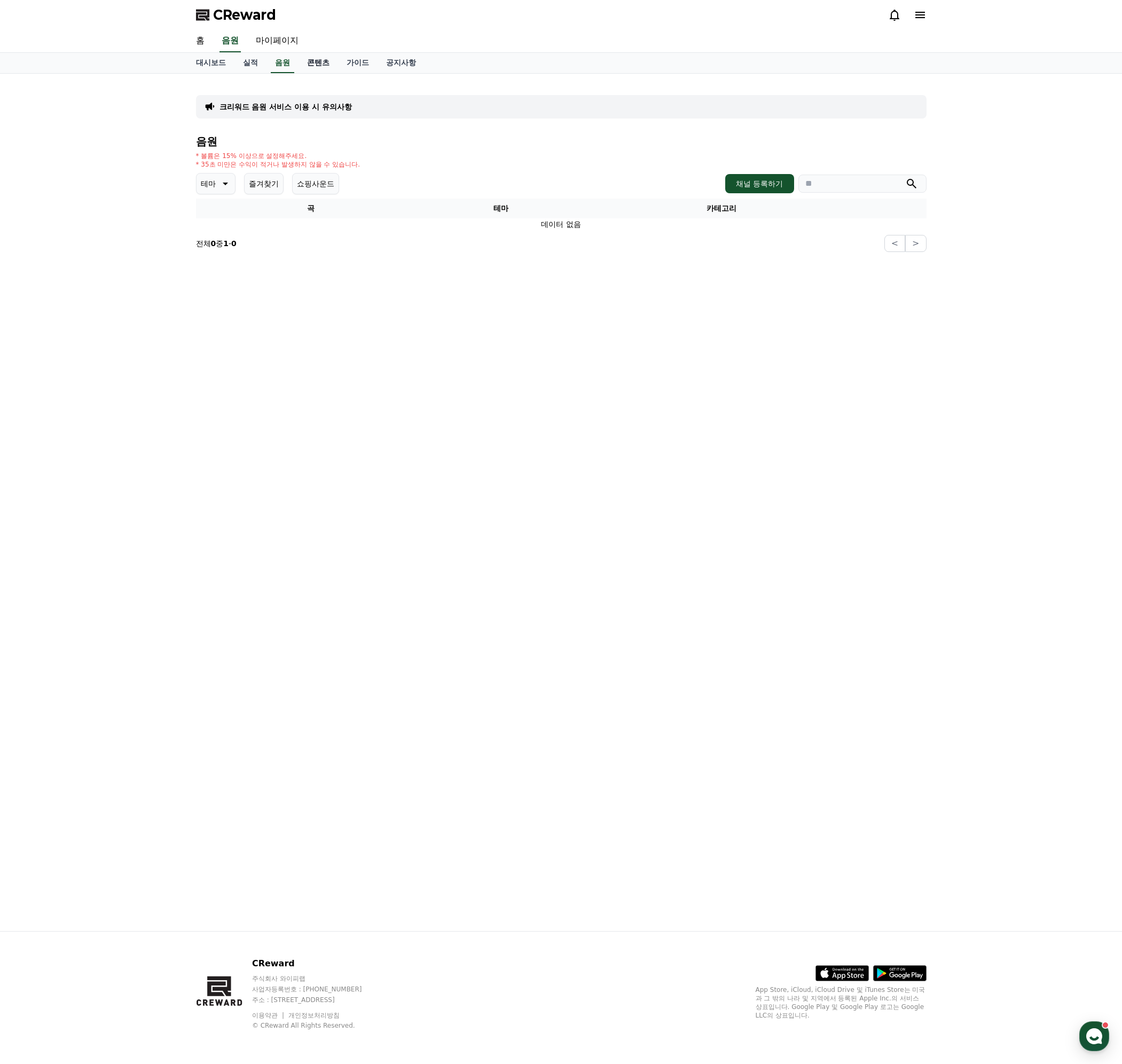
click at [316, 68] on link "콘텐츠" at bounding box center [318, 63] width 40 height 20
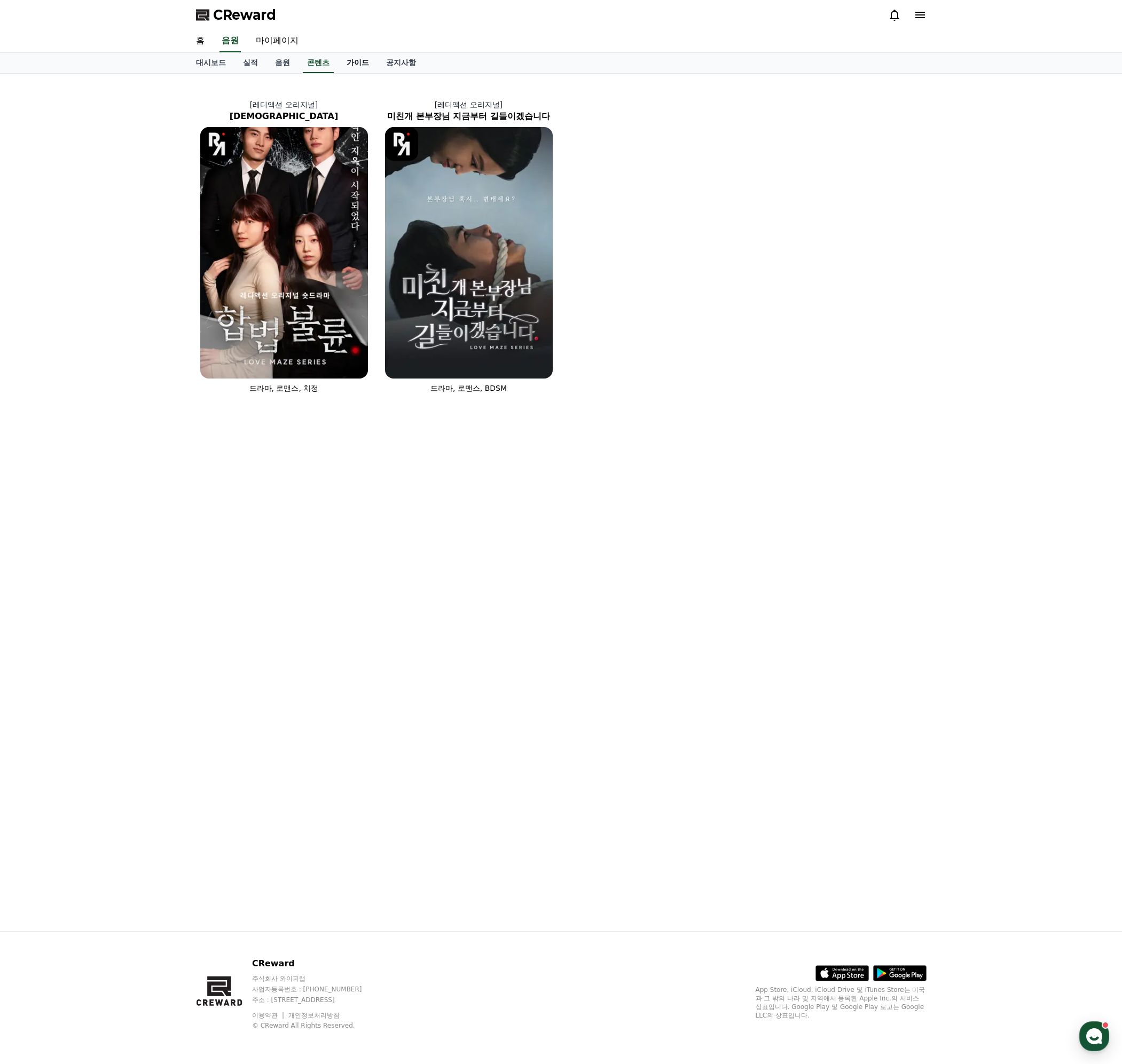
click at [352, 68] on link "가이드" at bounding box center [358, 63] width 40 height 20
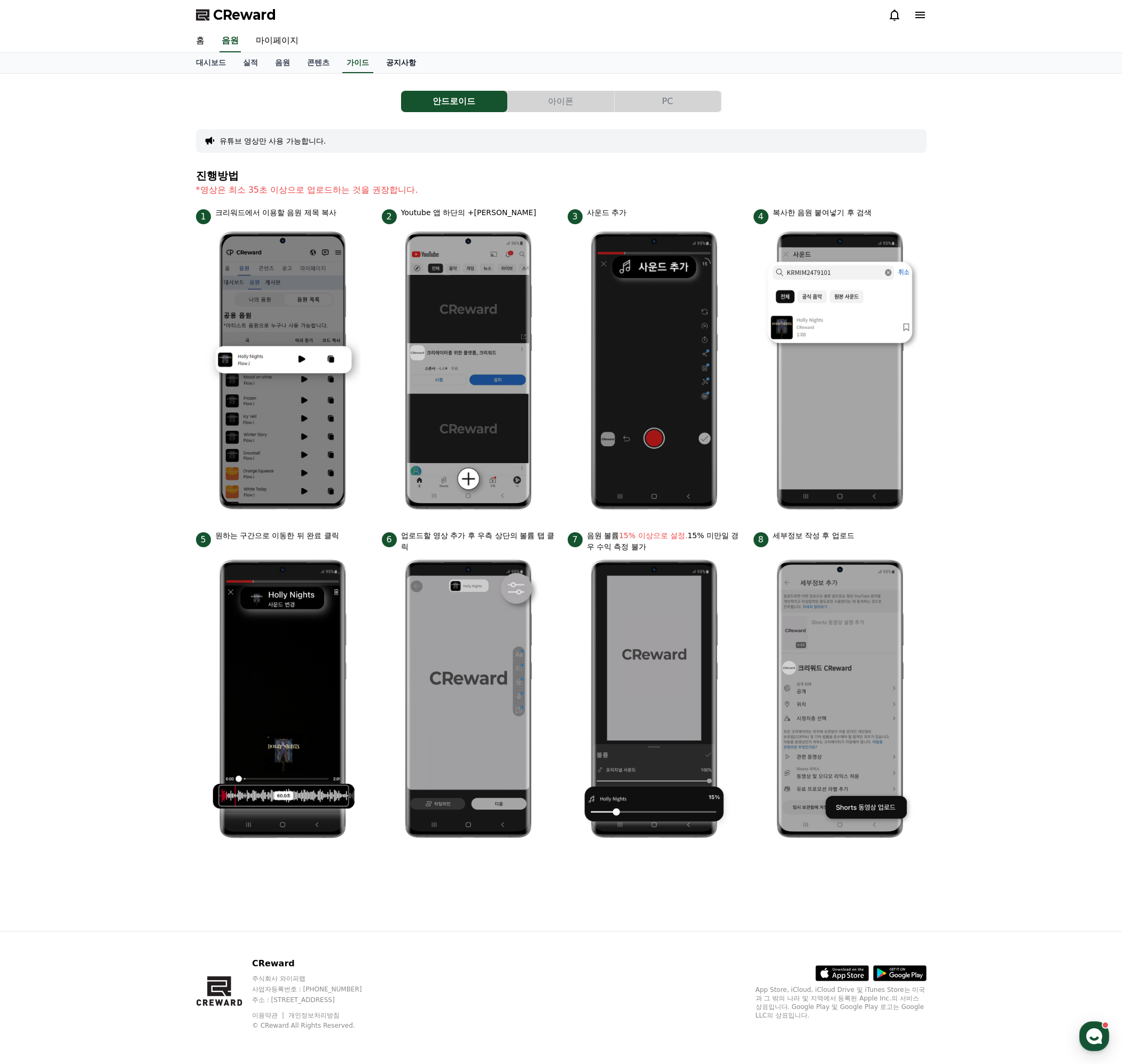
click at [389, 64] on link "공지사항" at bounding box center [401, 63] width 47 height 20
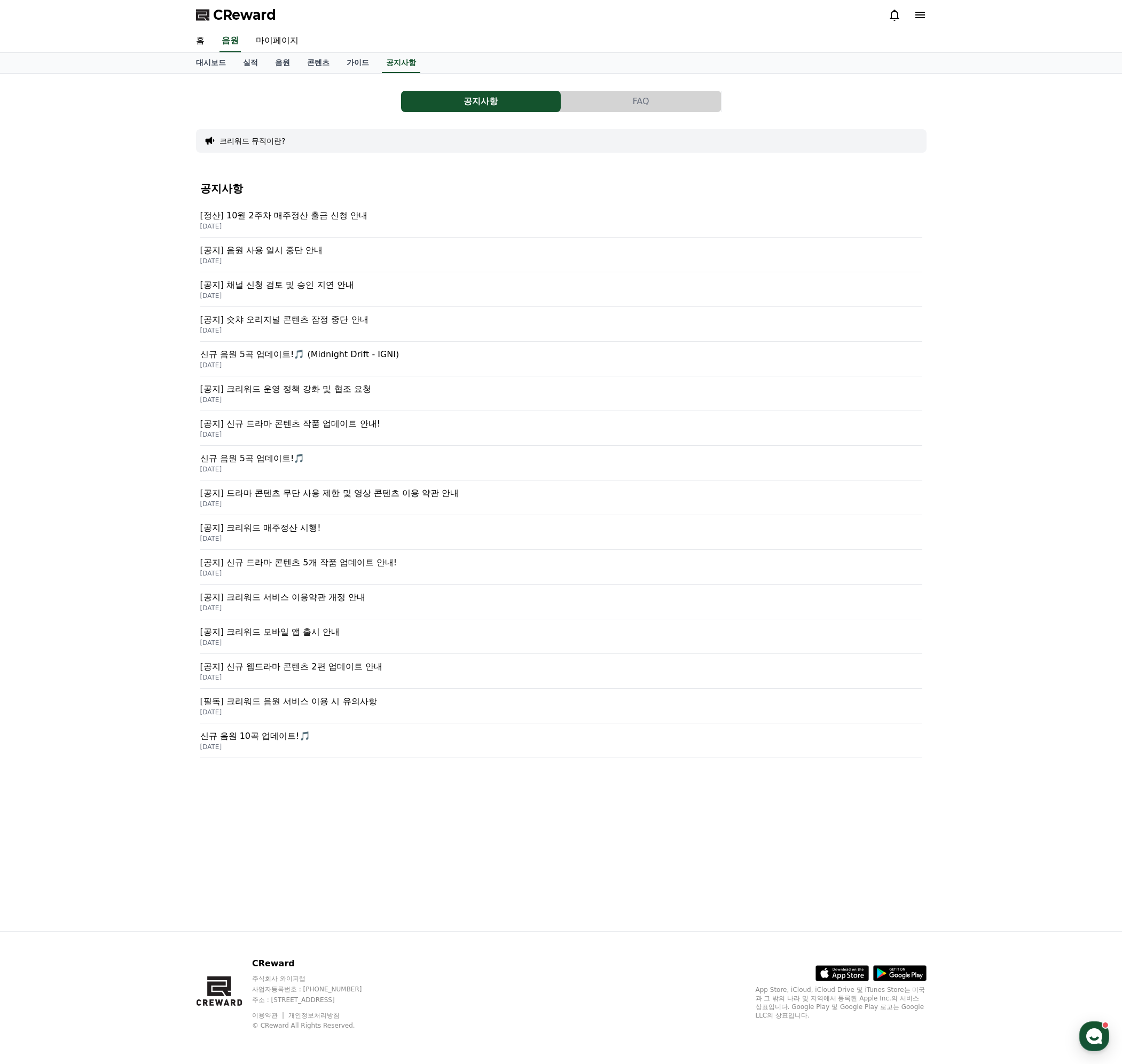
click at [296, 246] on p "[공지] 음원 사용 일시 중단 안내" at bounding box center [561, 250] width 722 height 13
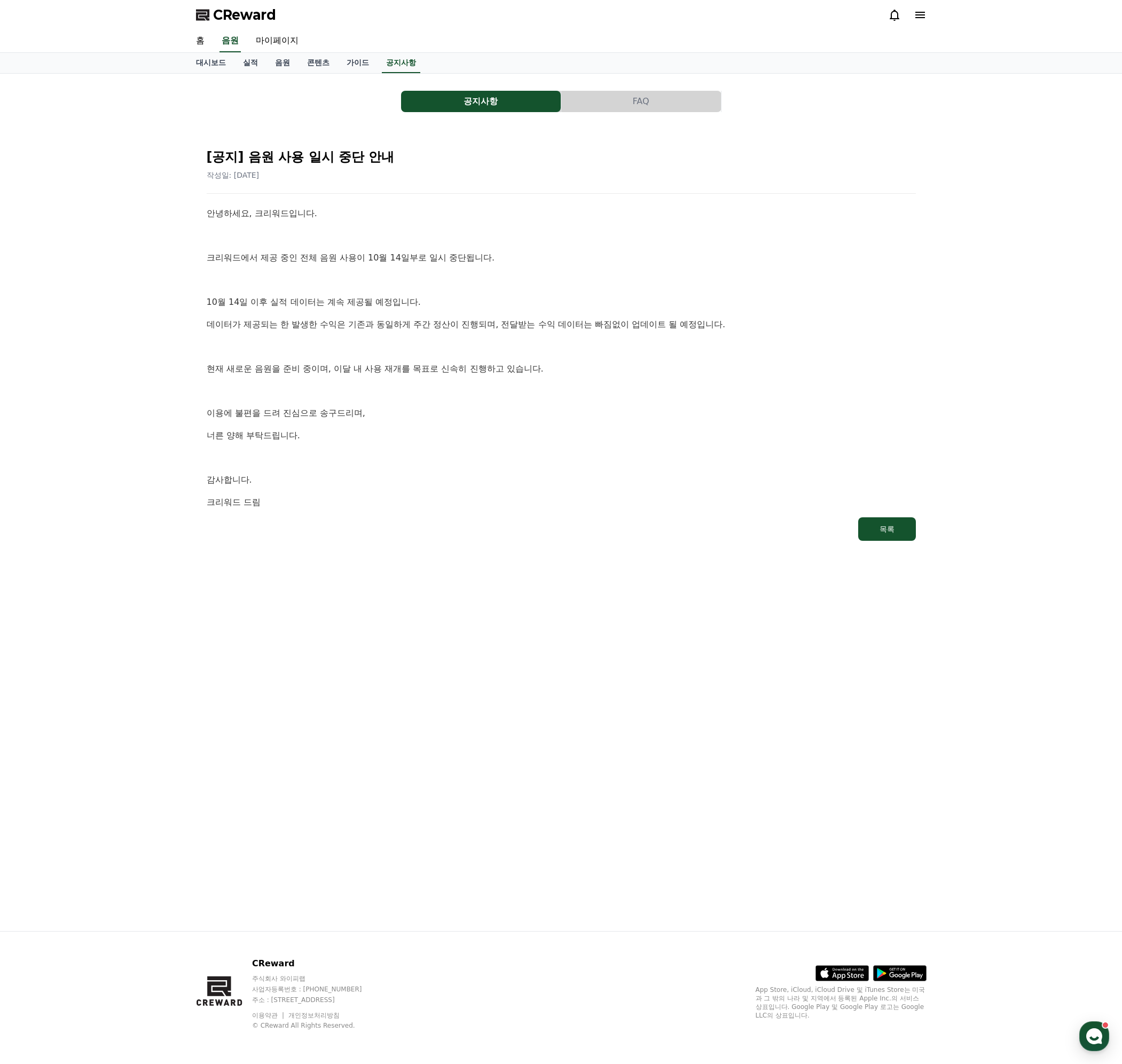
drag, startPoint x: 253, startPoint y: 244, endPoint x: 235, endPoint y: 224, distance: 26.9
